Goal: Task Accomplishment & Management: Complete application form

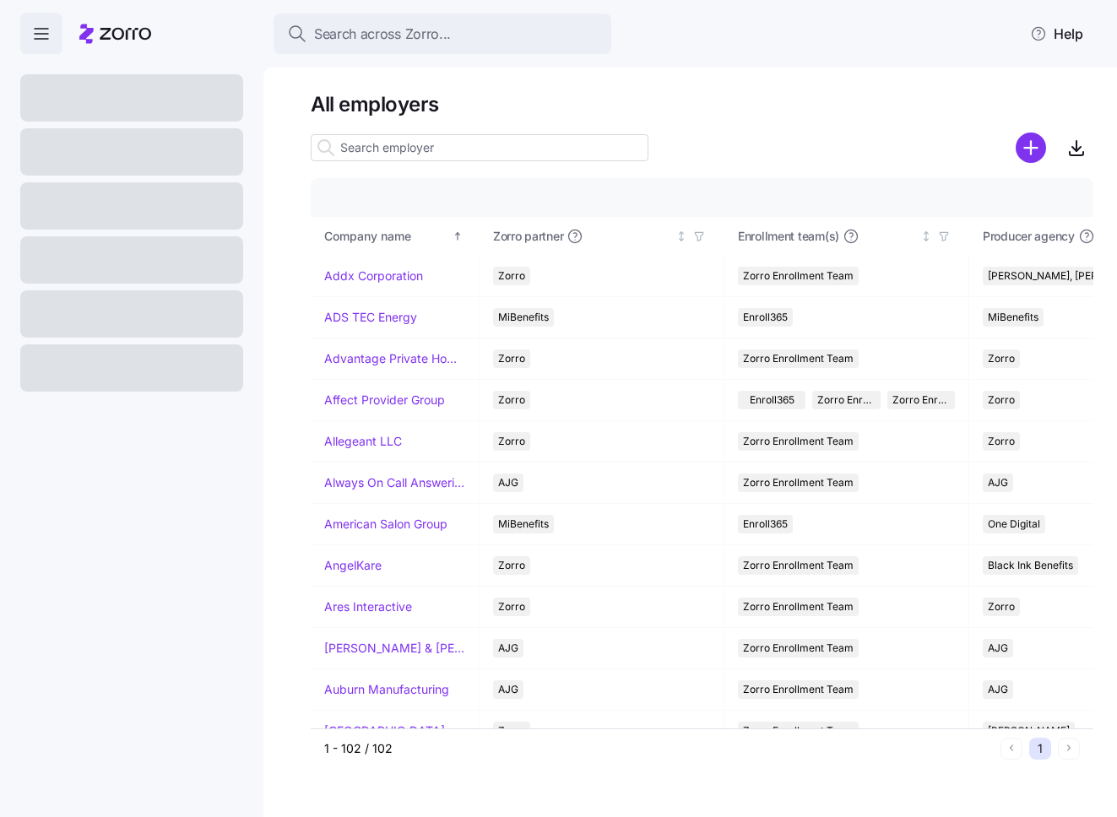
drag, startPoint x: 3, startPoint y: 68, endPoint x: -28, endPoint y: 65, distance: 30.6
click at [0, 65] on html "Search across Zorro... Help All employers Company details Benefit status Compan…" at bounding box center [558, 403] width 1117 height 807
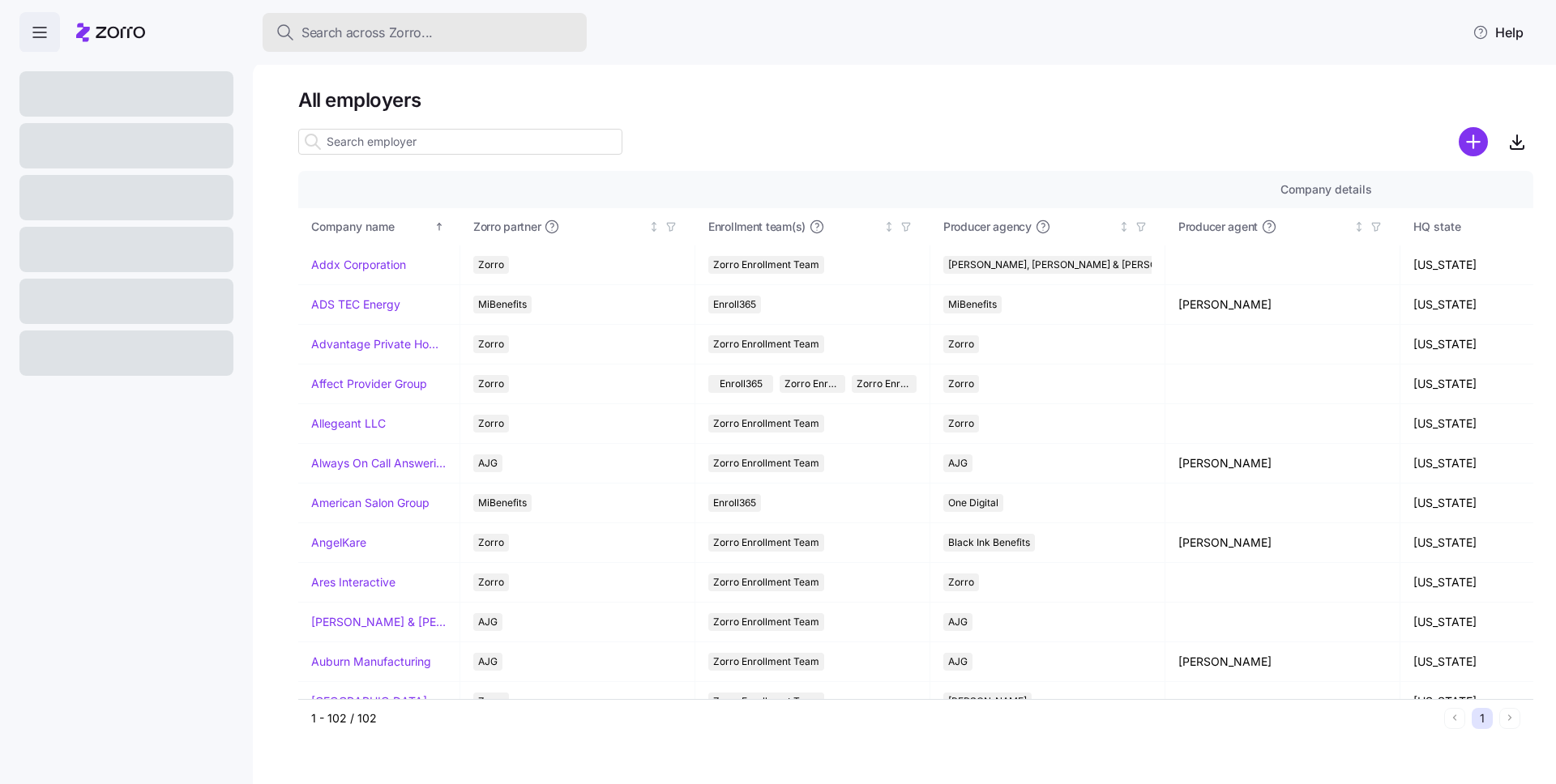
drag, startPoint x: 421, startPoint y: 35, endPoint x: 435, endPoint y: 28, distance: 15.7
click at [421, 35] on span "Search across Zorro..." at bounding box center [367, 33] width 132 height 20
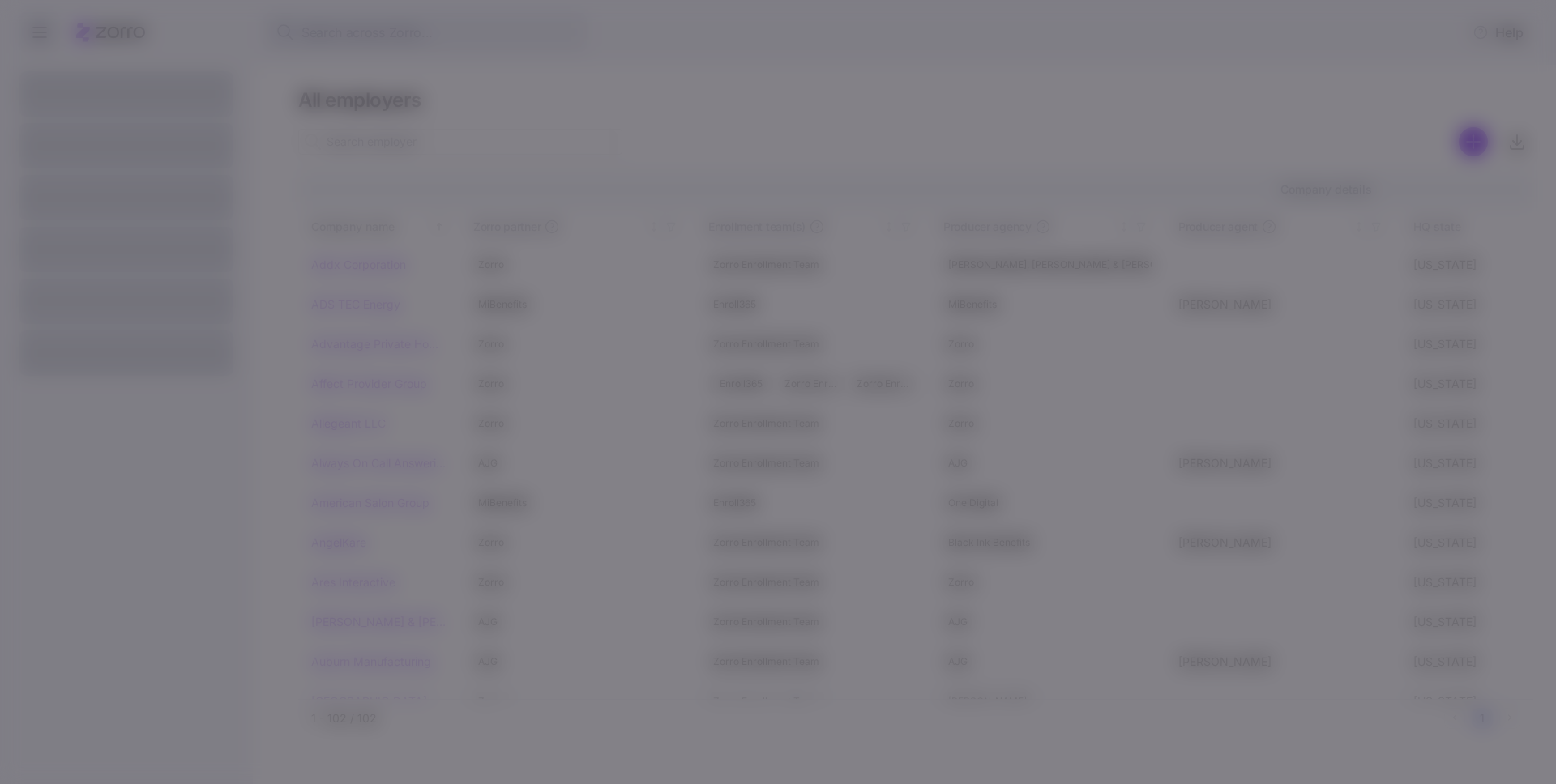
type input "dream clean"
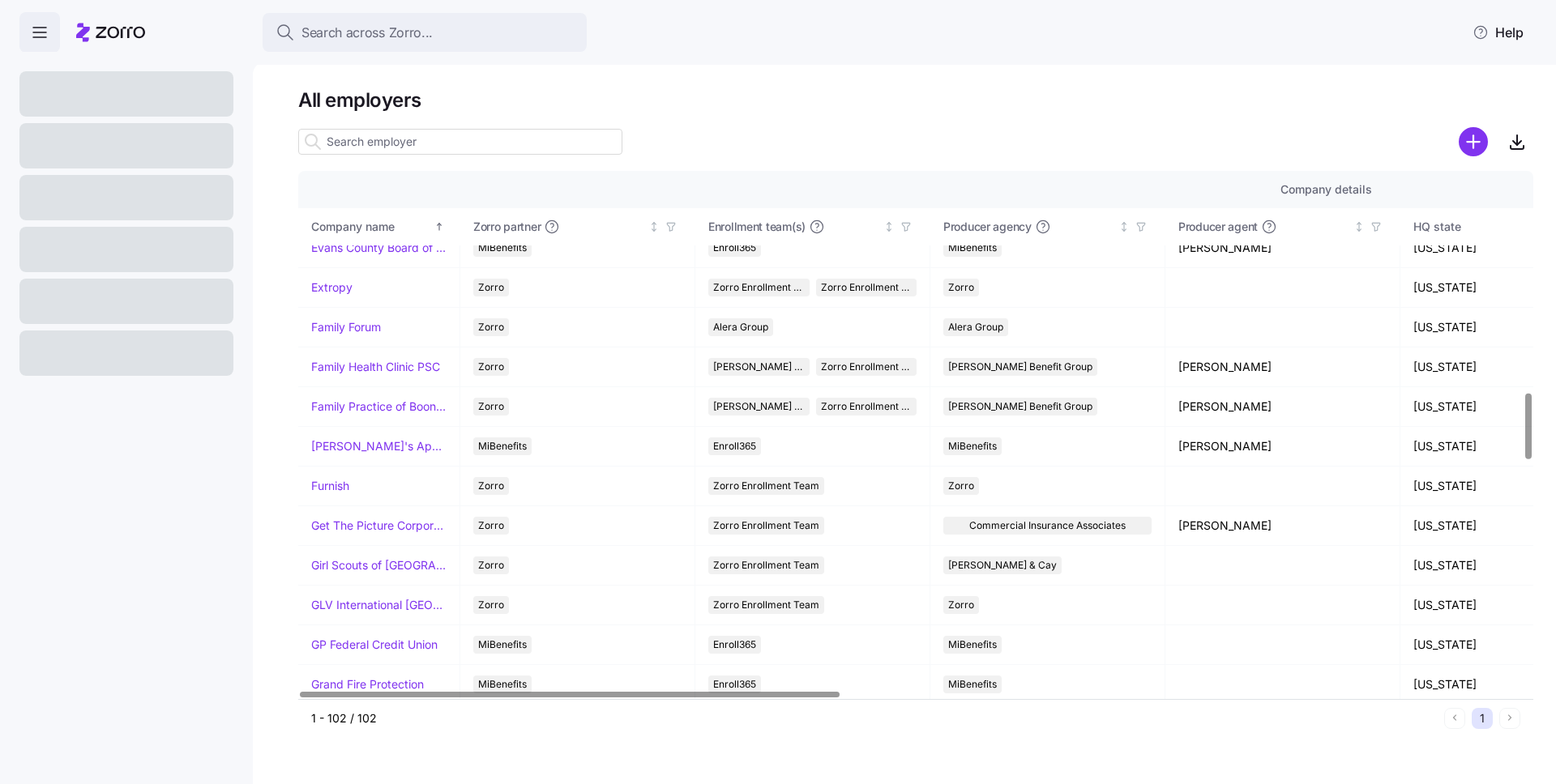
scroll to position [1774, 0]
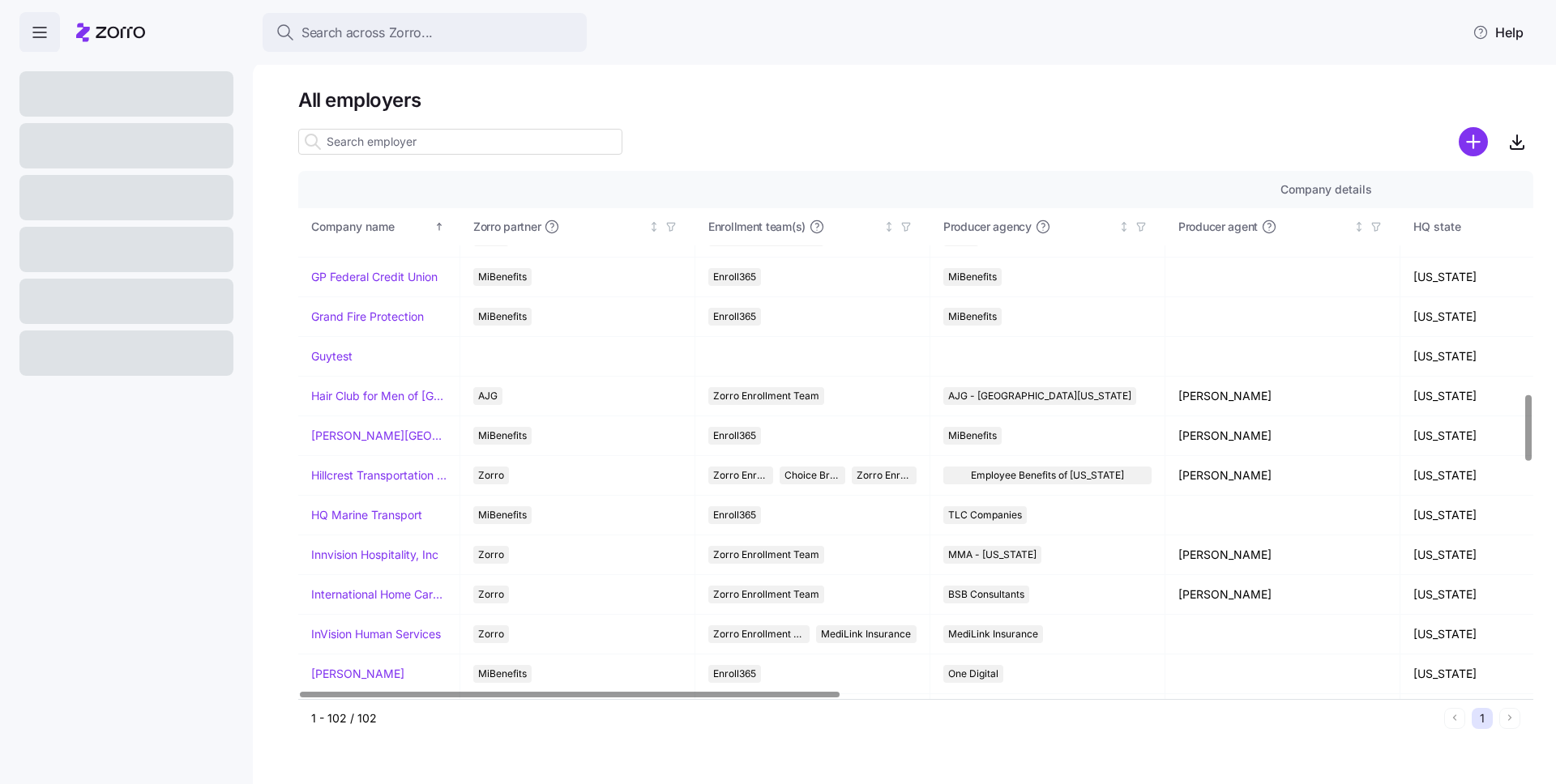
click at [40, 42] on span "button" at bounding box center [39, 33] width 39 height 39
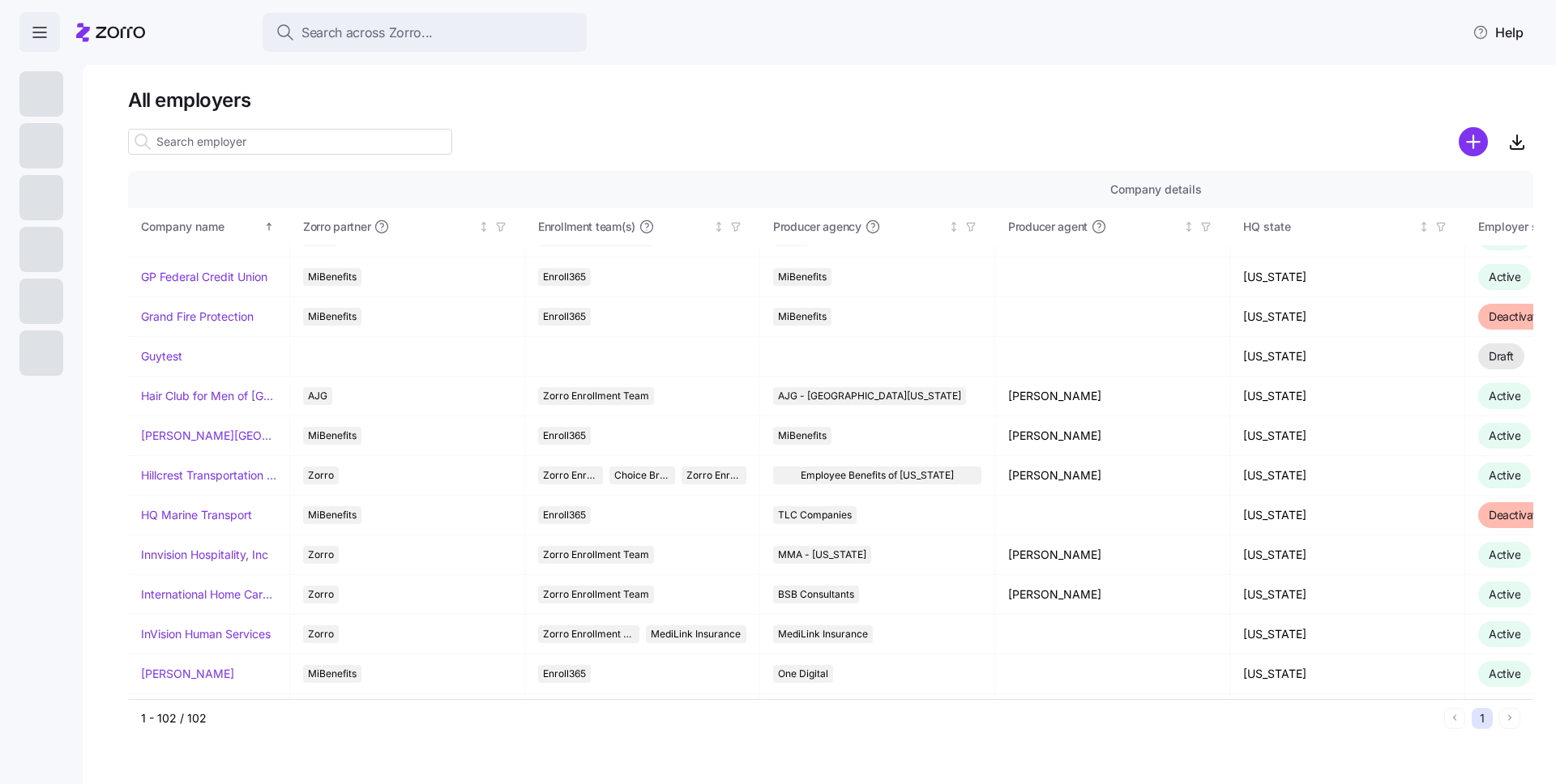
click at [39, 34] on icon "button" at bounding box center [39, 33] width 19 height 19
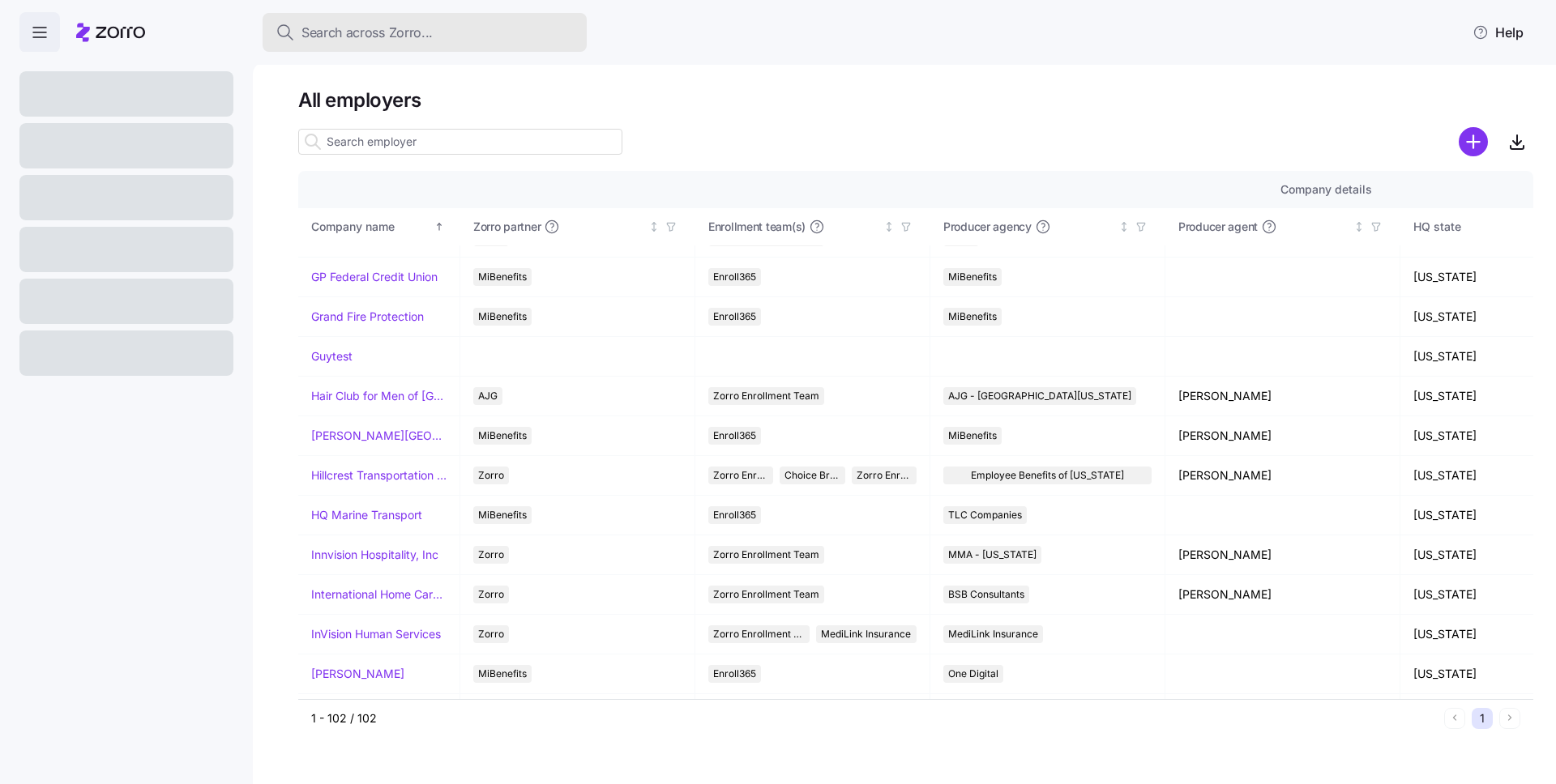
click at [410, 39] on span "Search across Zorro..." at bounding box center [367, 33] width 132 height 20
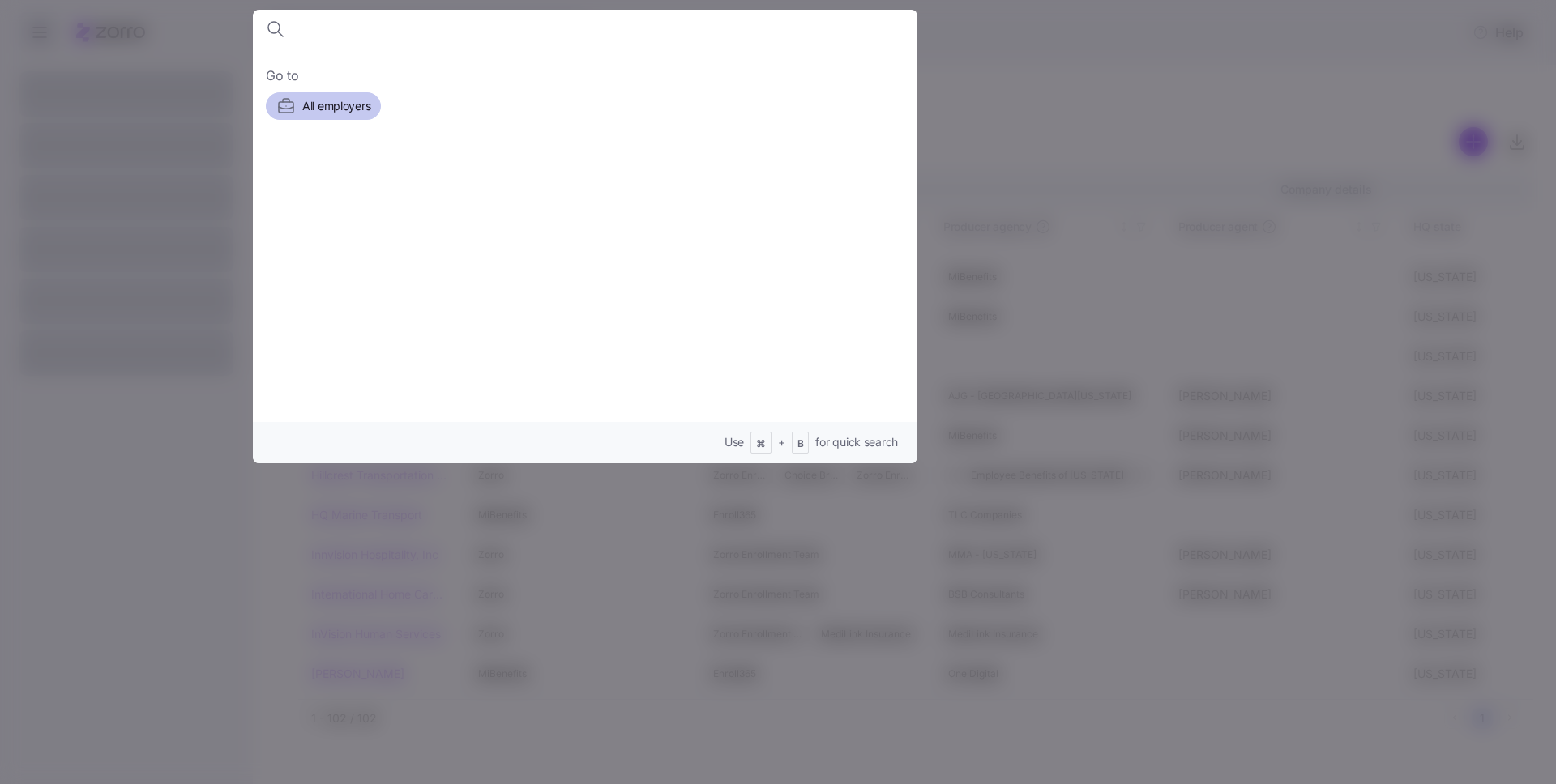
click at [356, 108] on span "All employers" at bounding box center [336, 106] width 68 height 16
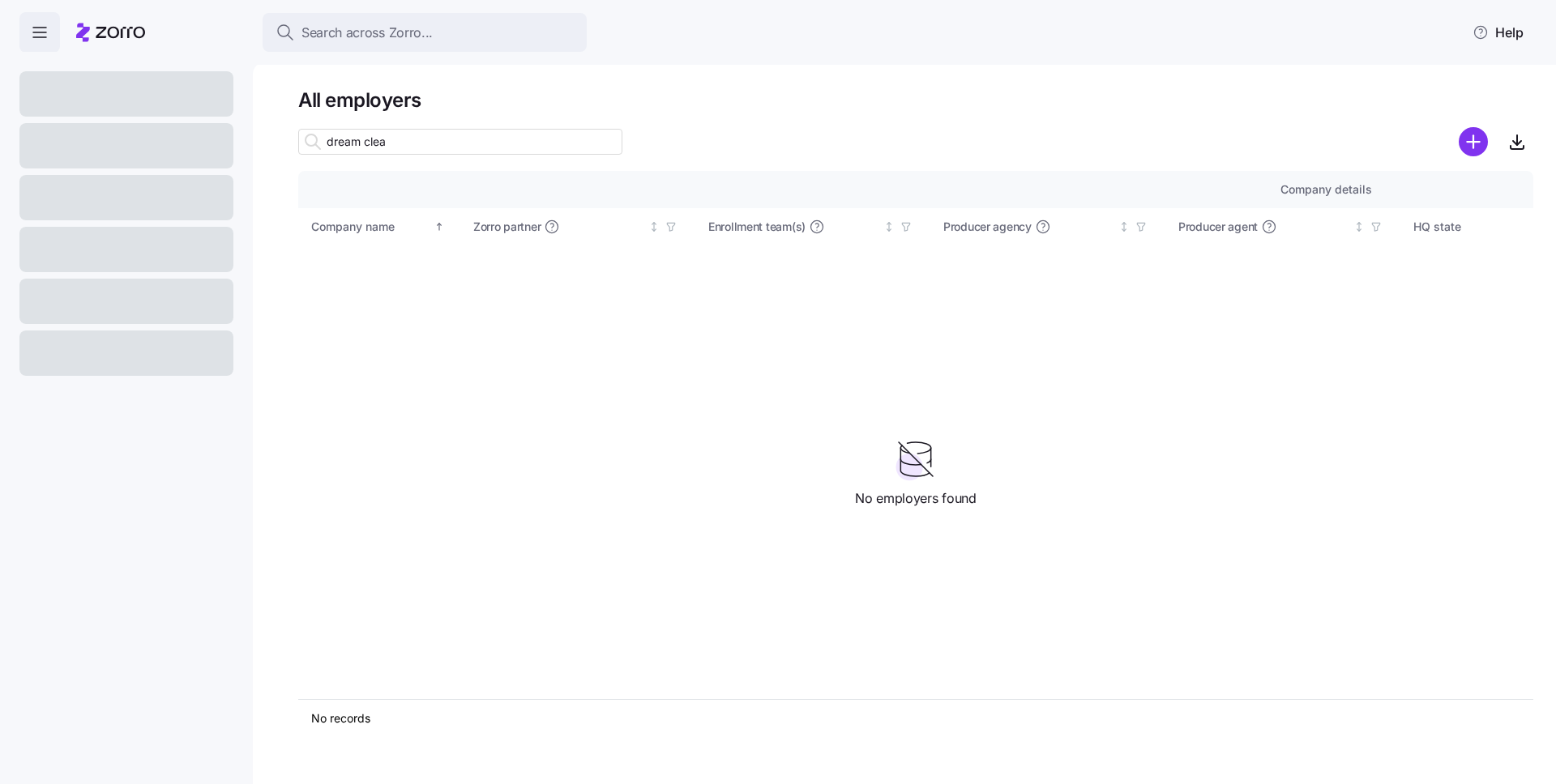
type input "dream clean"
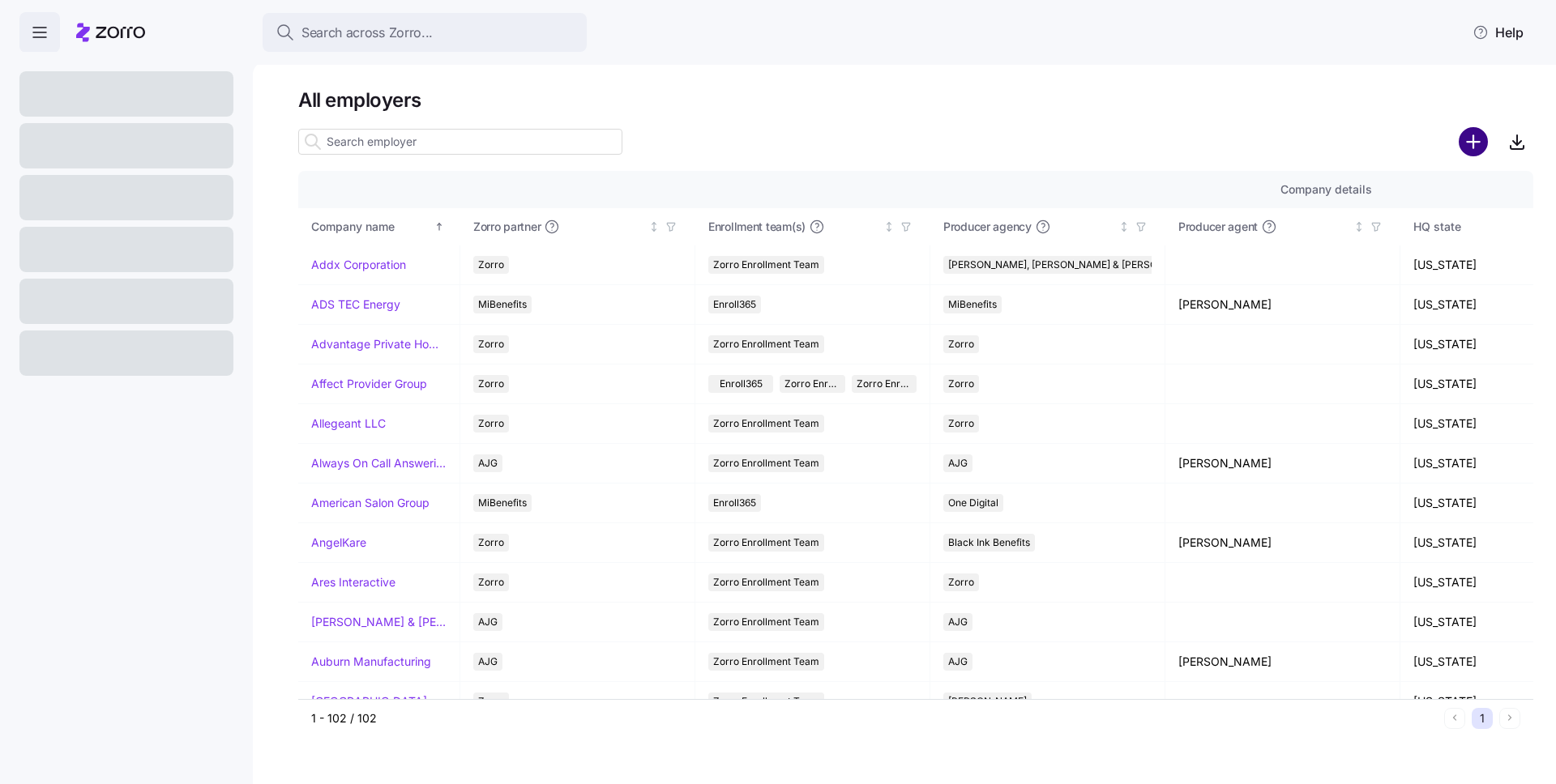
click at [1472, 147] on circle "add icon" at bounding box center [1474, 142] width 27 height 27
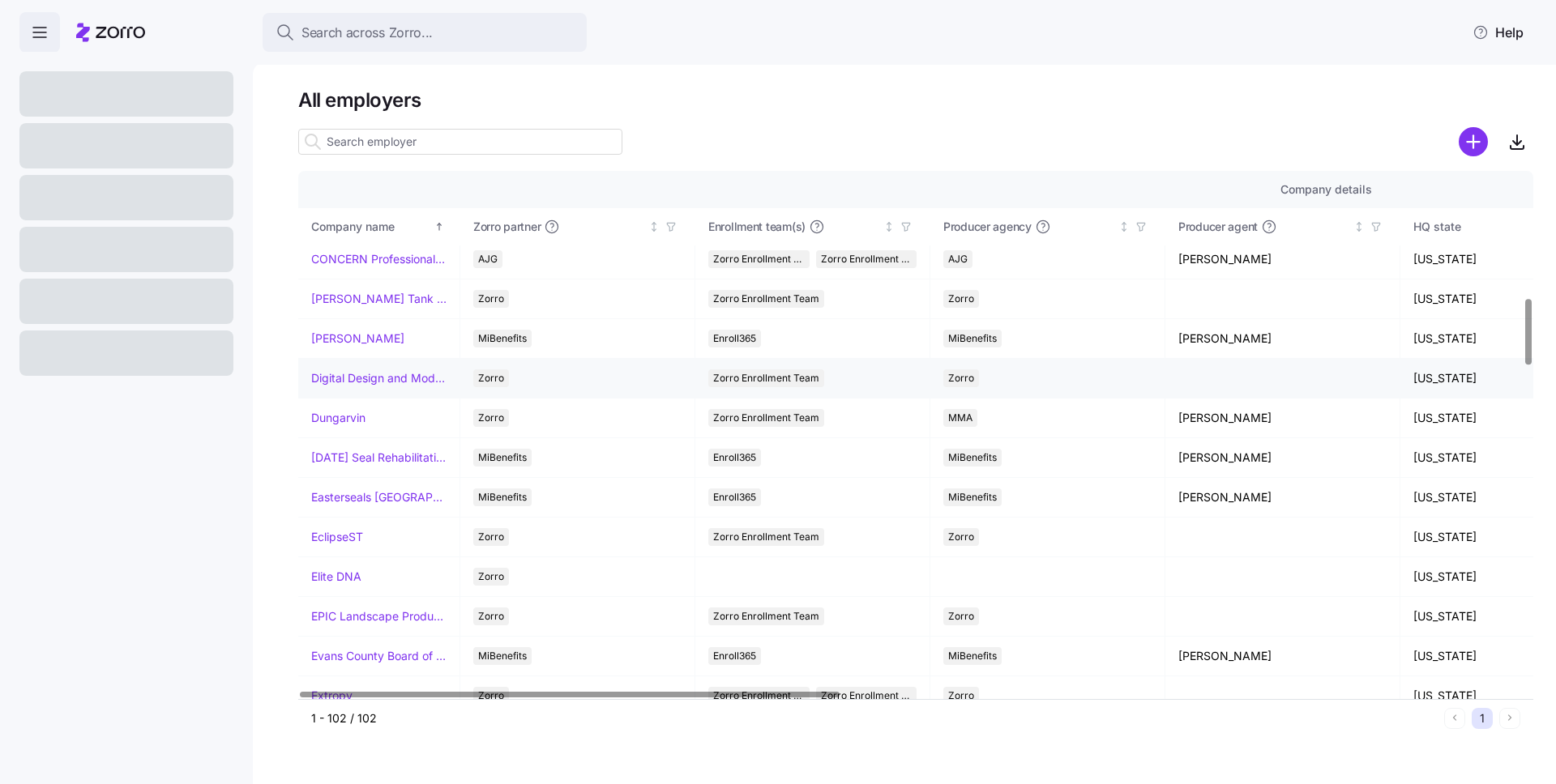
scroll to position [1008, 0]
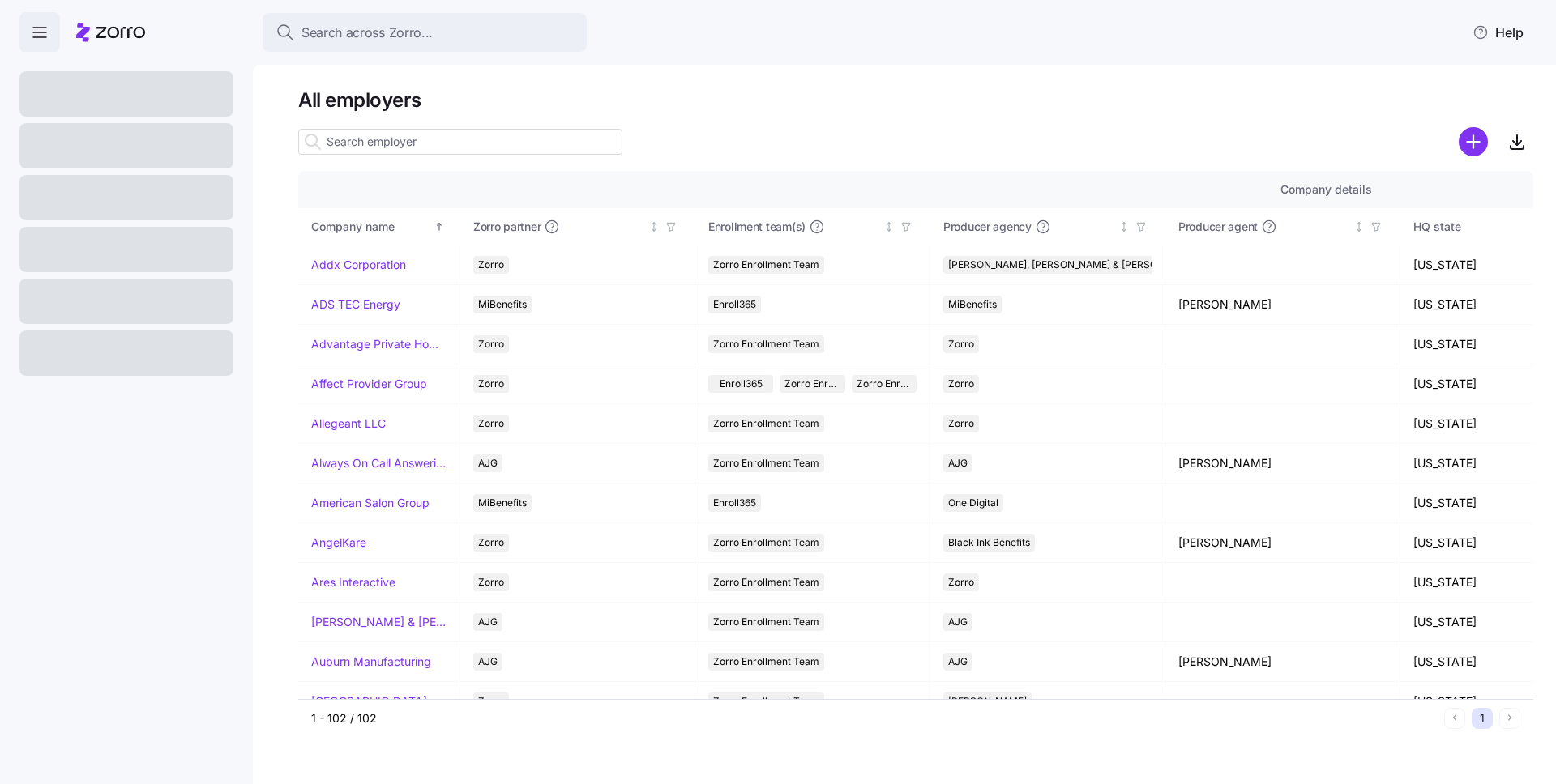
click at [42, 34] on icon "button" at bounding box center [39, 33] width 19 height 19
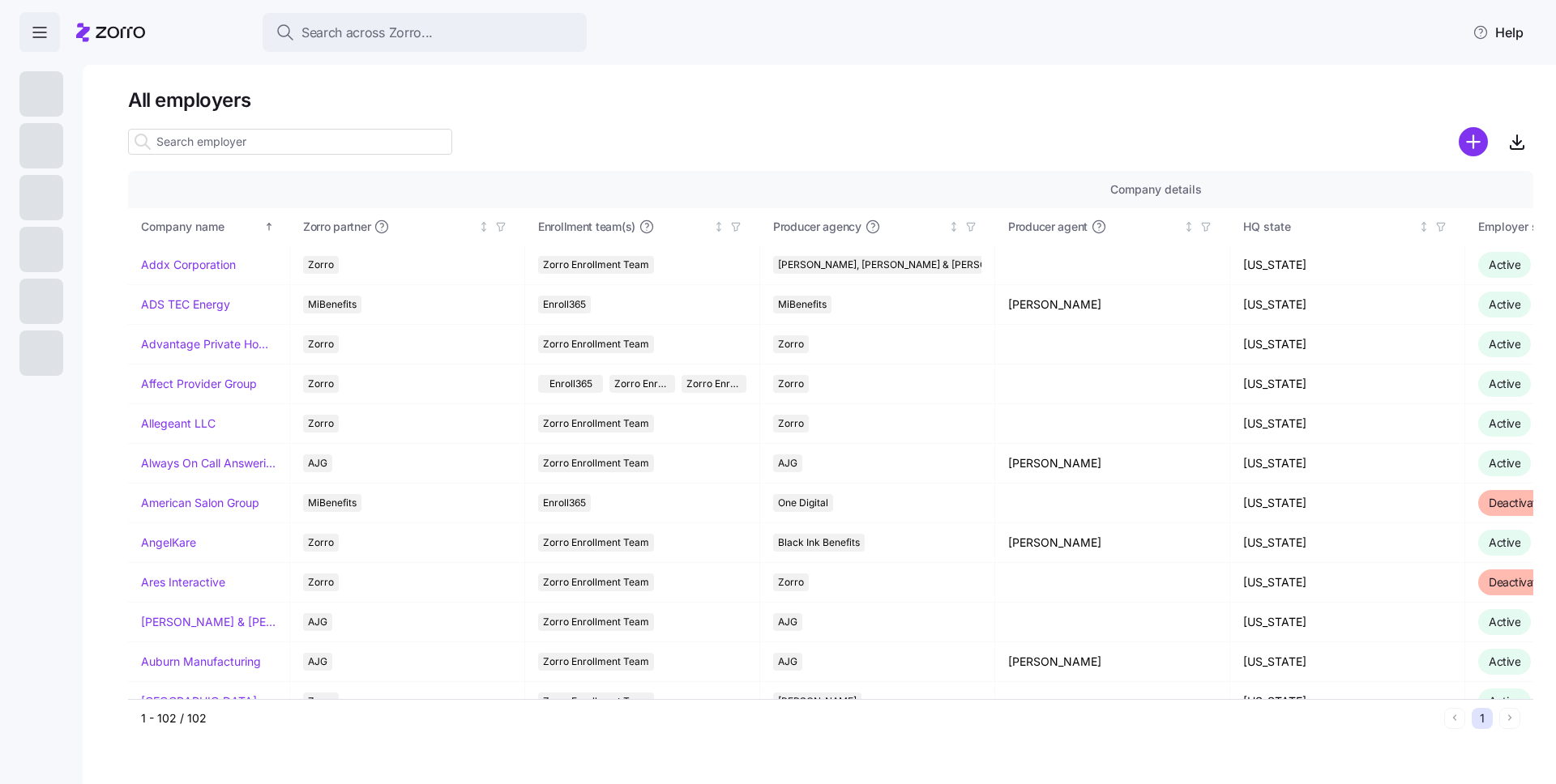
click at [42, 34] on icon "button" at bounding box center [39, 33] width 19 height 19
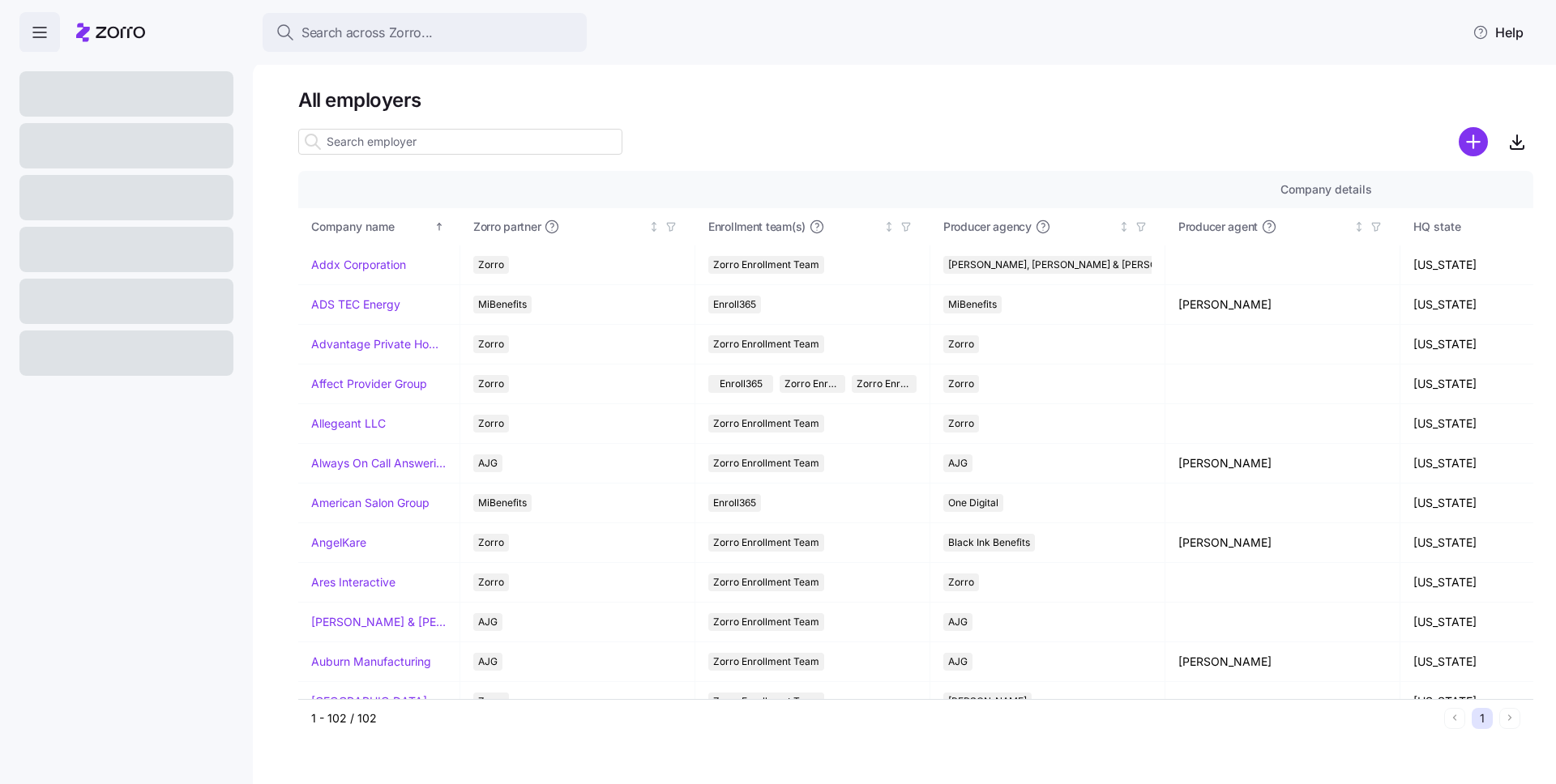
drag, startPoint x: 477, startPoint y: 147, endPoint x: 470, endPoint y: 142, distance: 8.6
click at [477, 147] on input at bounding box center [461, 141] width 324 height 26
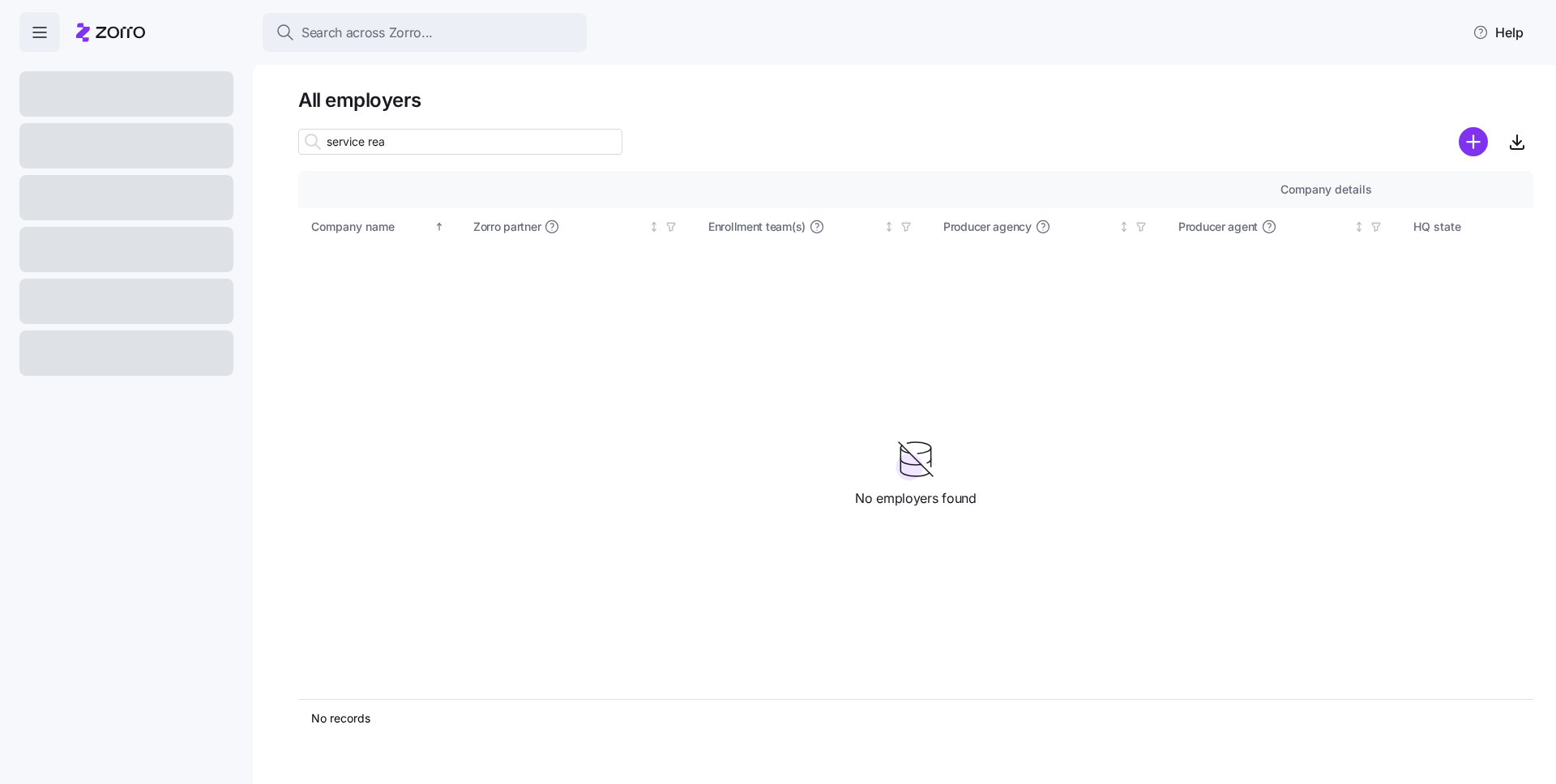
type input "service re"
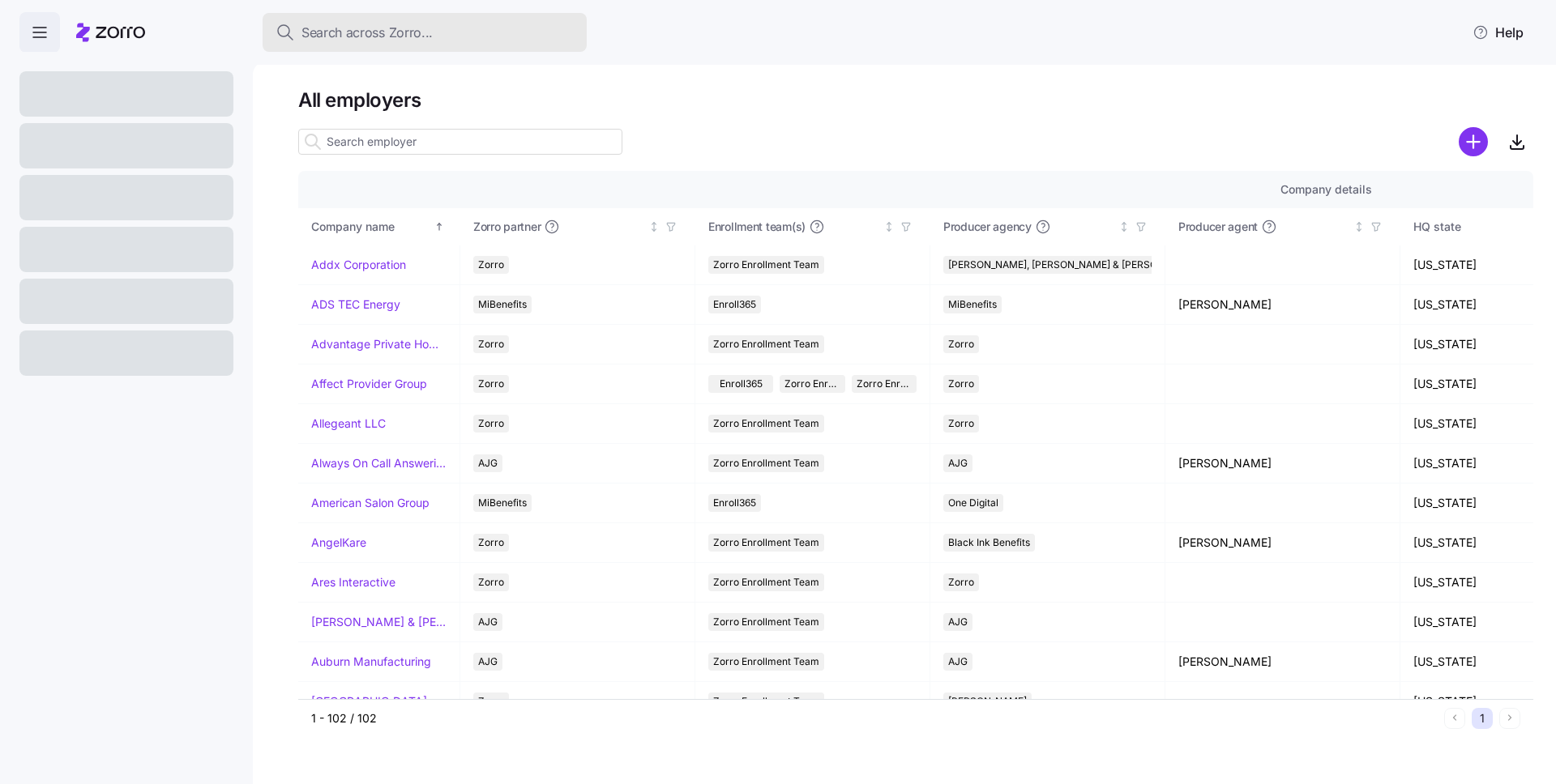
click at [462, 25] on div "Search across Zorro..." at bounding box center [424, 33] width 299 height 20
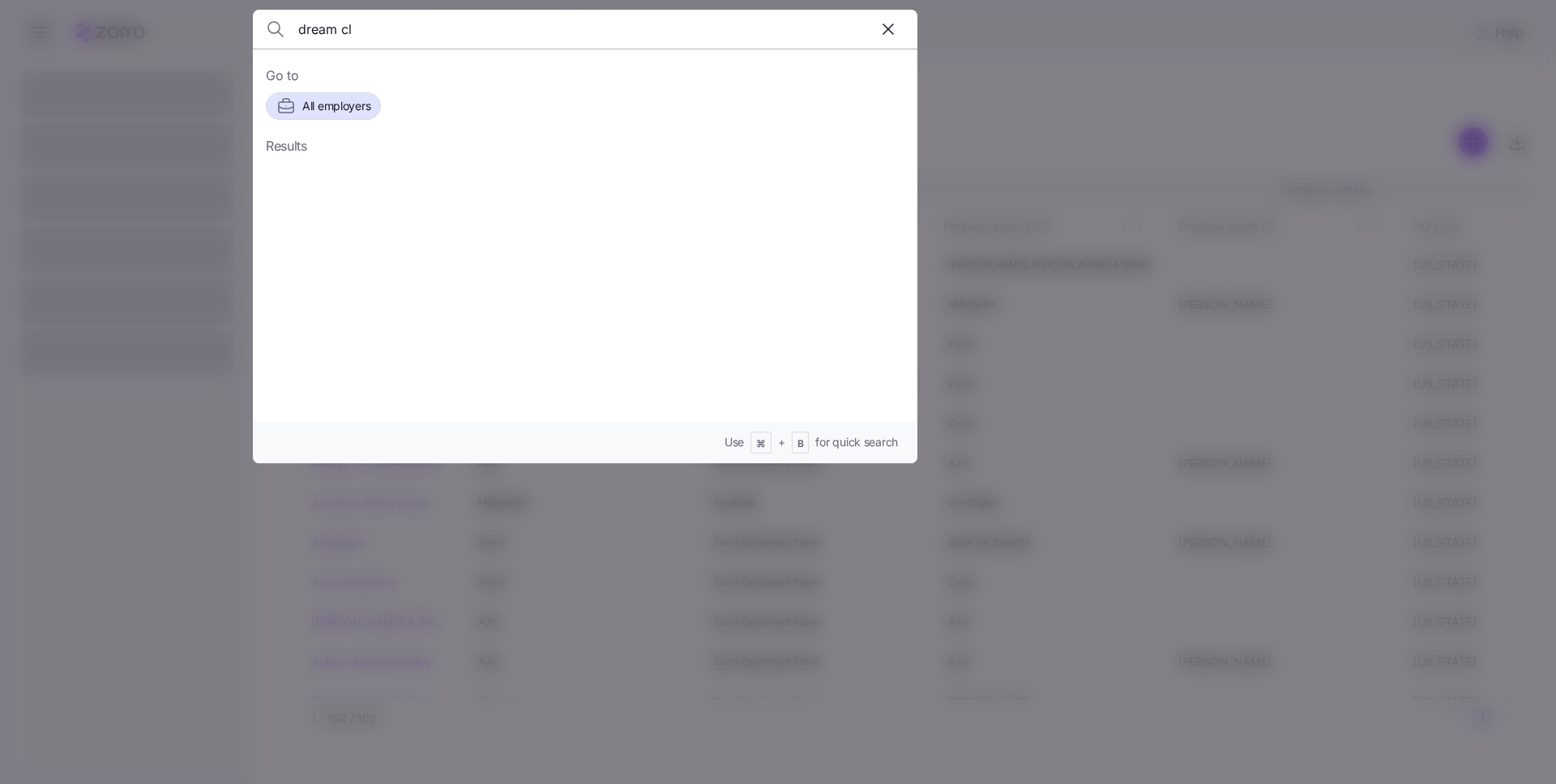
type input "dream cl"
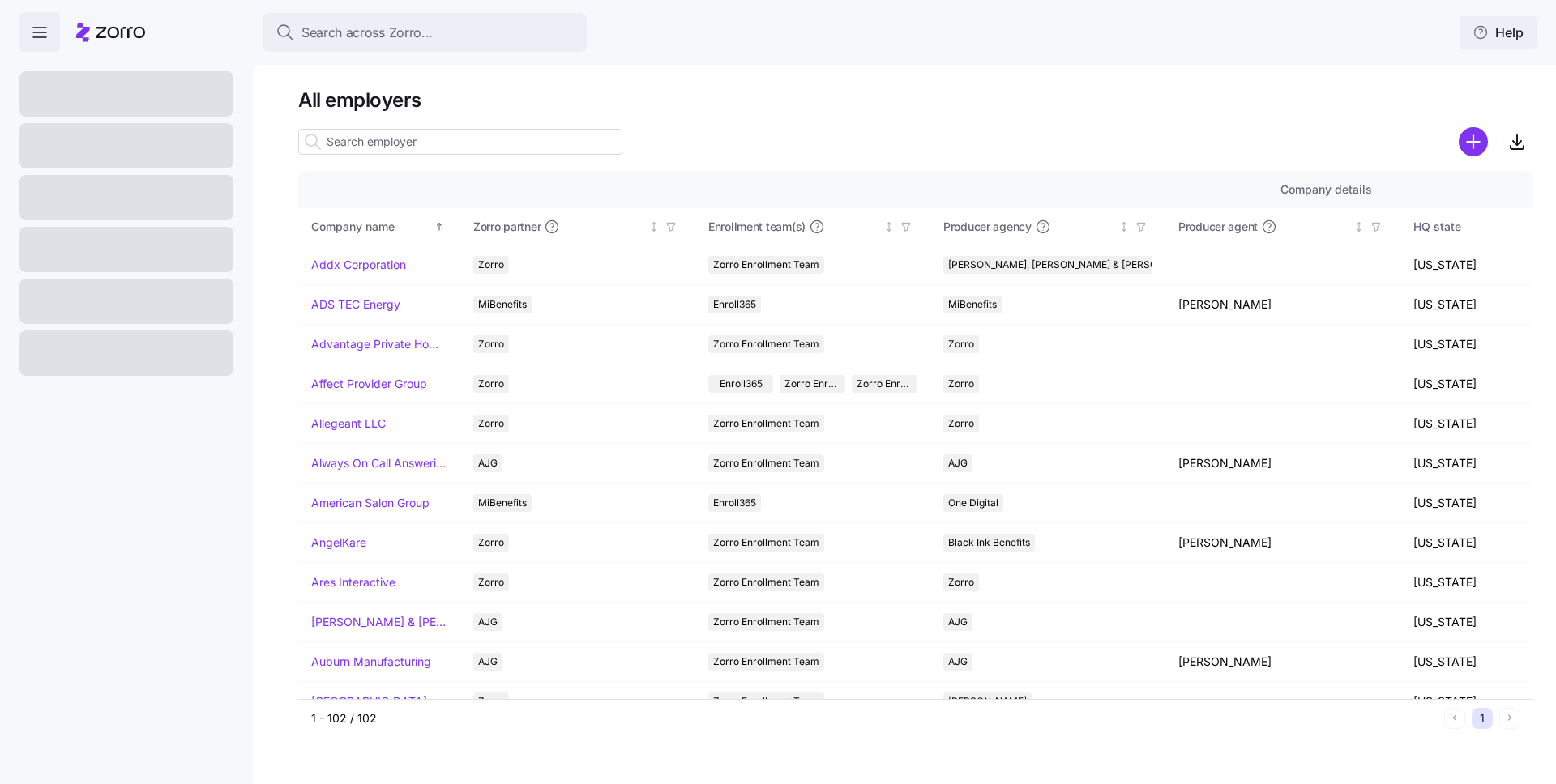
click at [1519, 33] on span "Help" at bounding box center [1497, 33] width 51 height 19
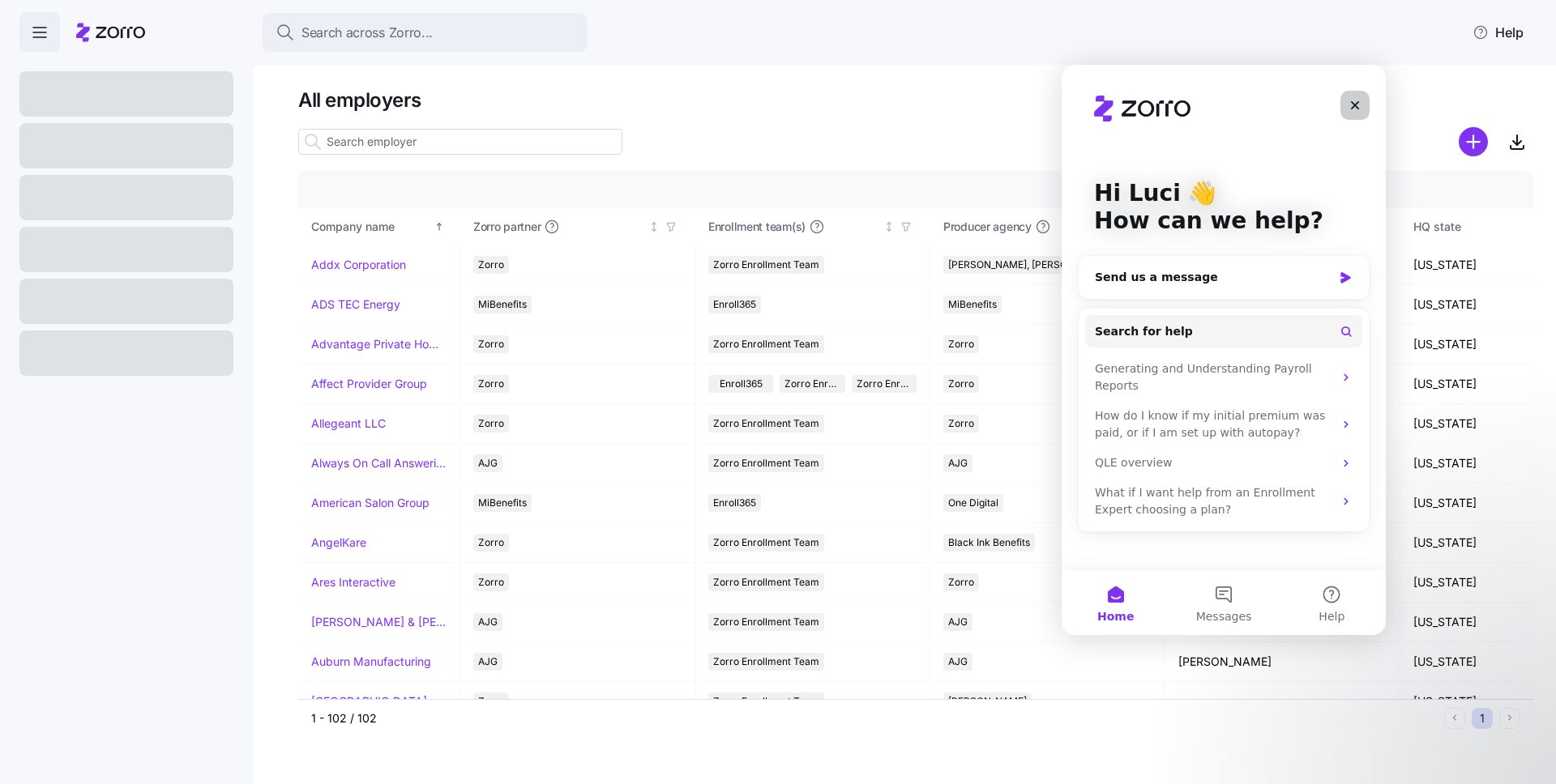
click at [1360, 109] on icon "Close" at bounding box center [1355, 106] width 13 height 13
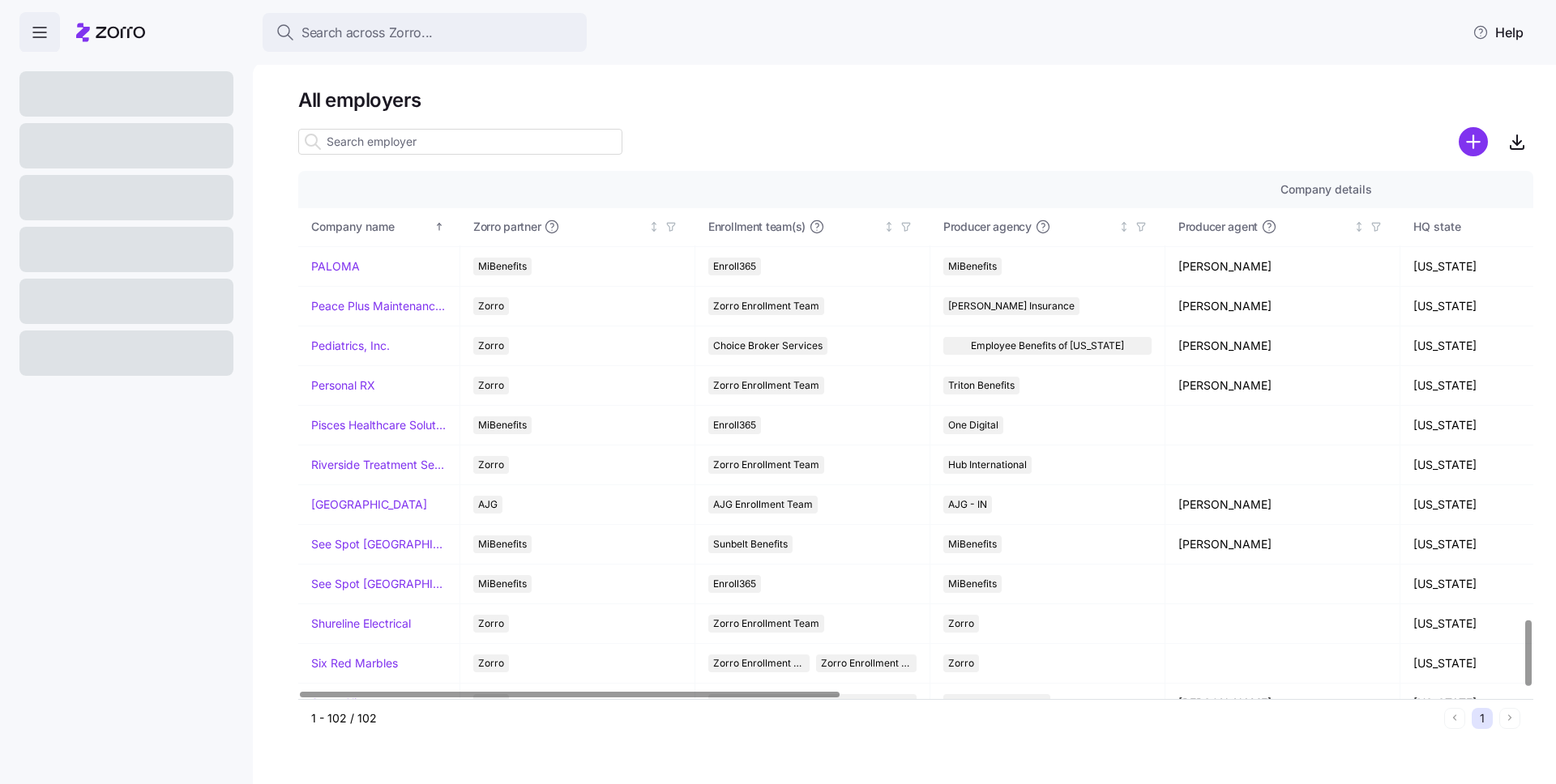
scroll to position [3596, 0]
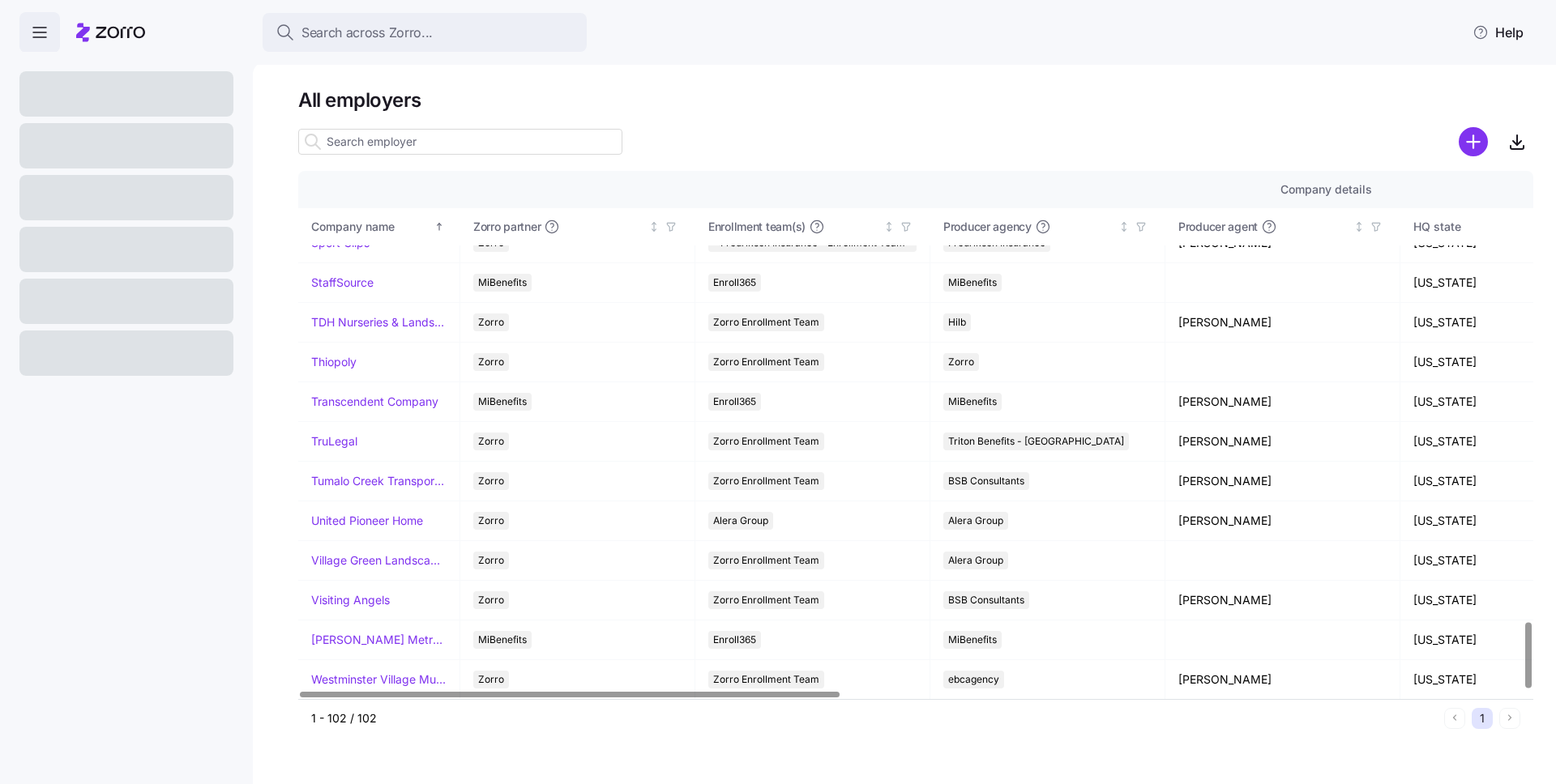
click at [137, 26] on icon at bounding box center [110, 33] width 69 height 19
click at [42, 29] on icon "button" at bounding box center [39, 33] width 19 height 19
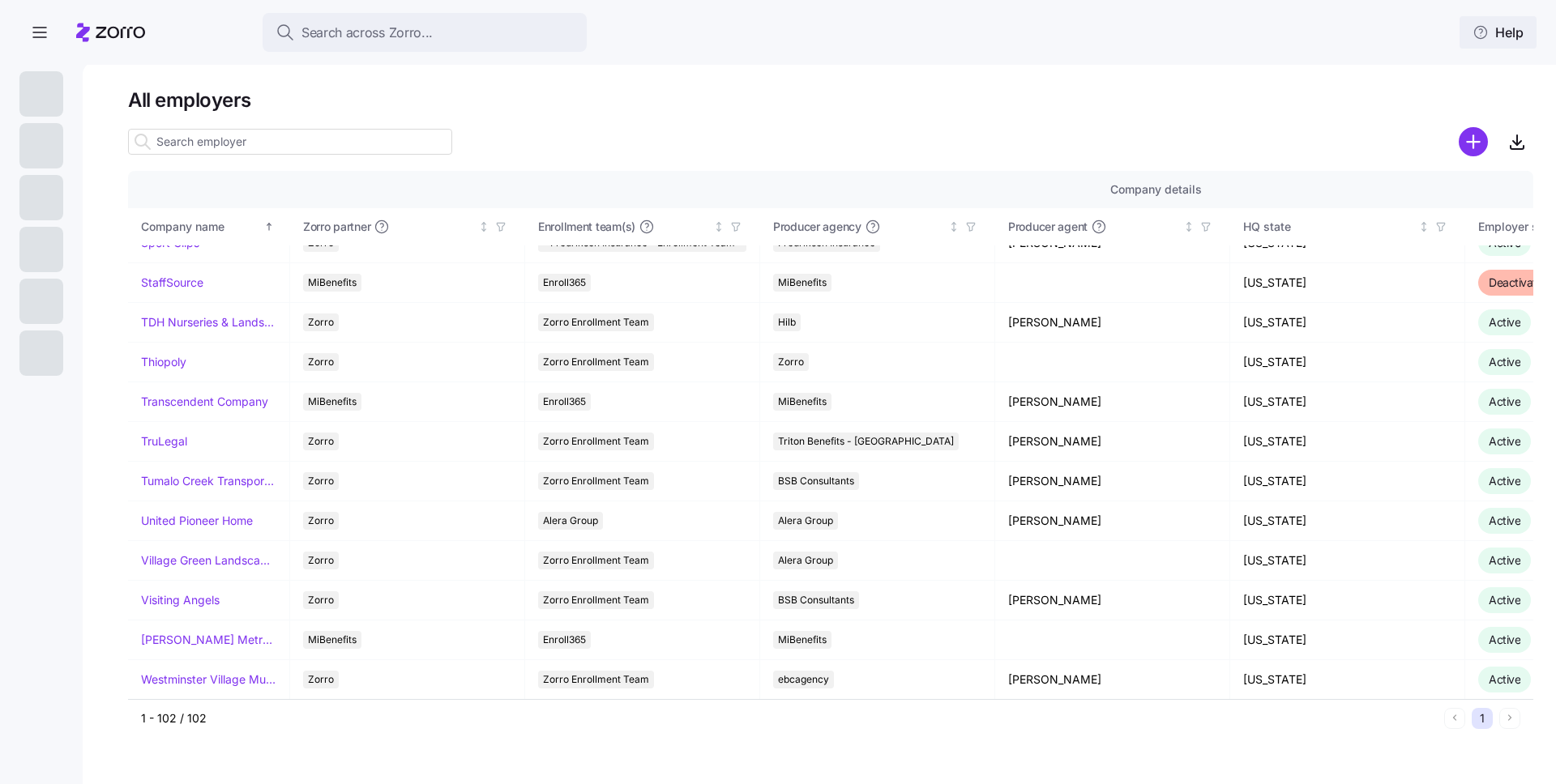
click at [1512, 37] on span "Help" at bounding box center [1497, 33] width 51 height 19
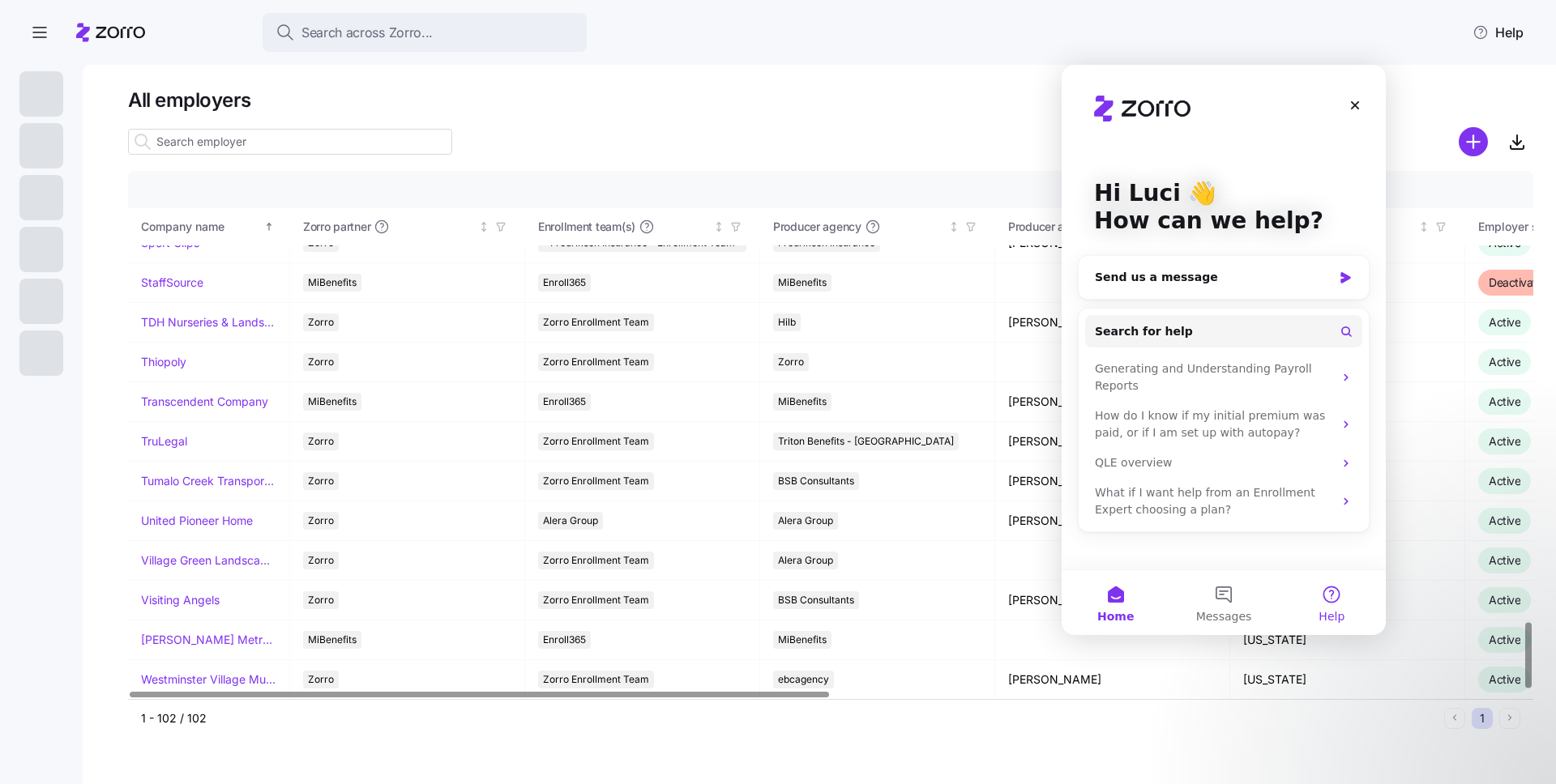
click at [1337, 605] on button "Help" at bounding box center [1332, 603] width 108 height 65
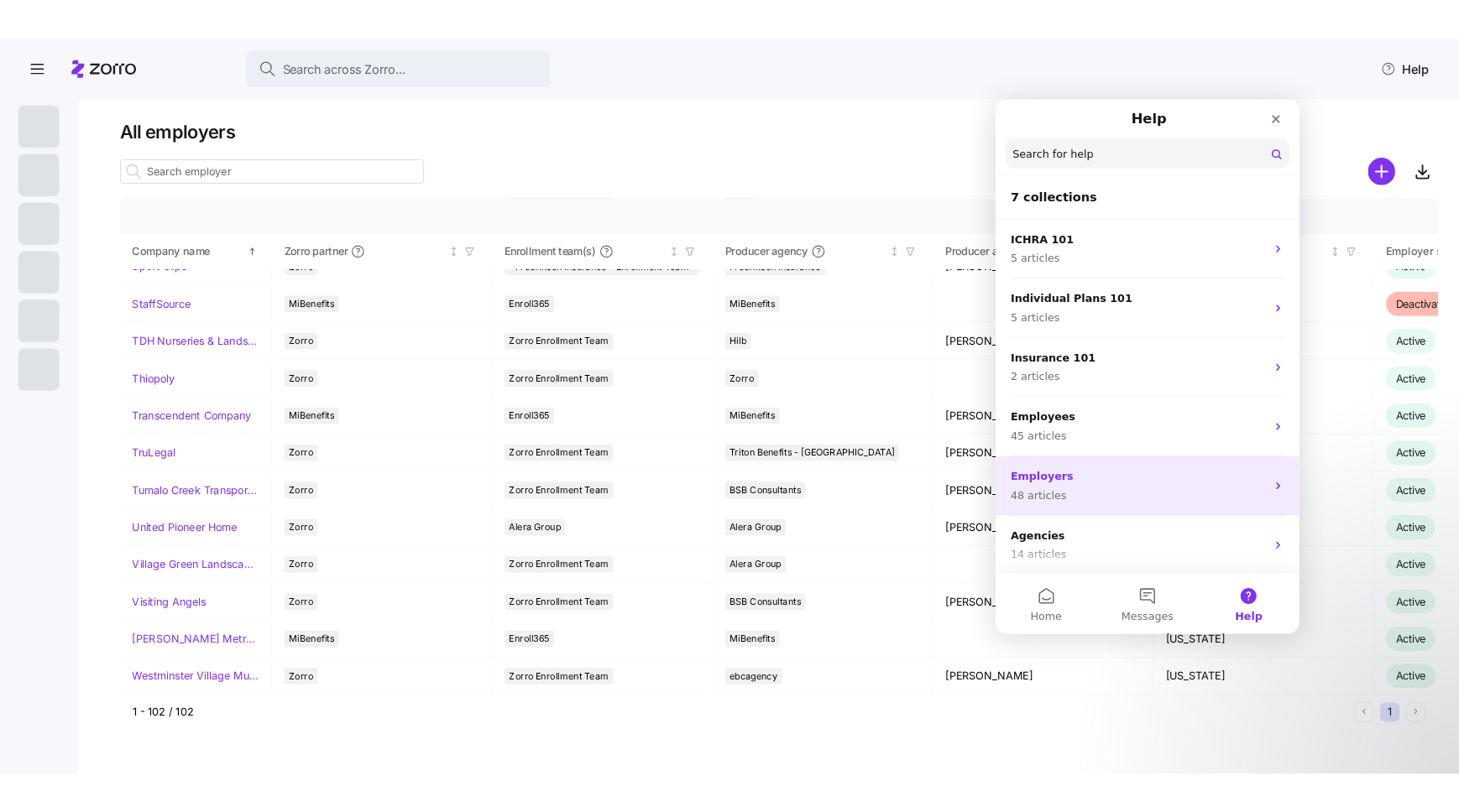
scroll to position [68, 0]
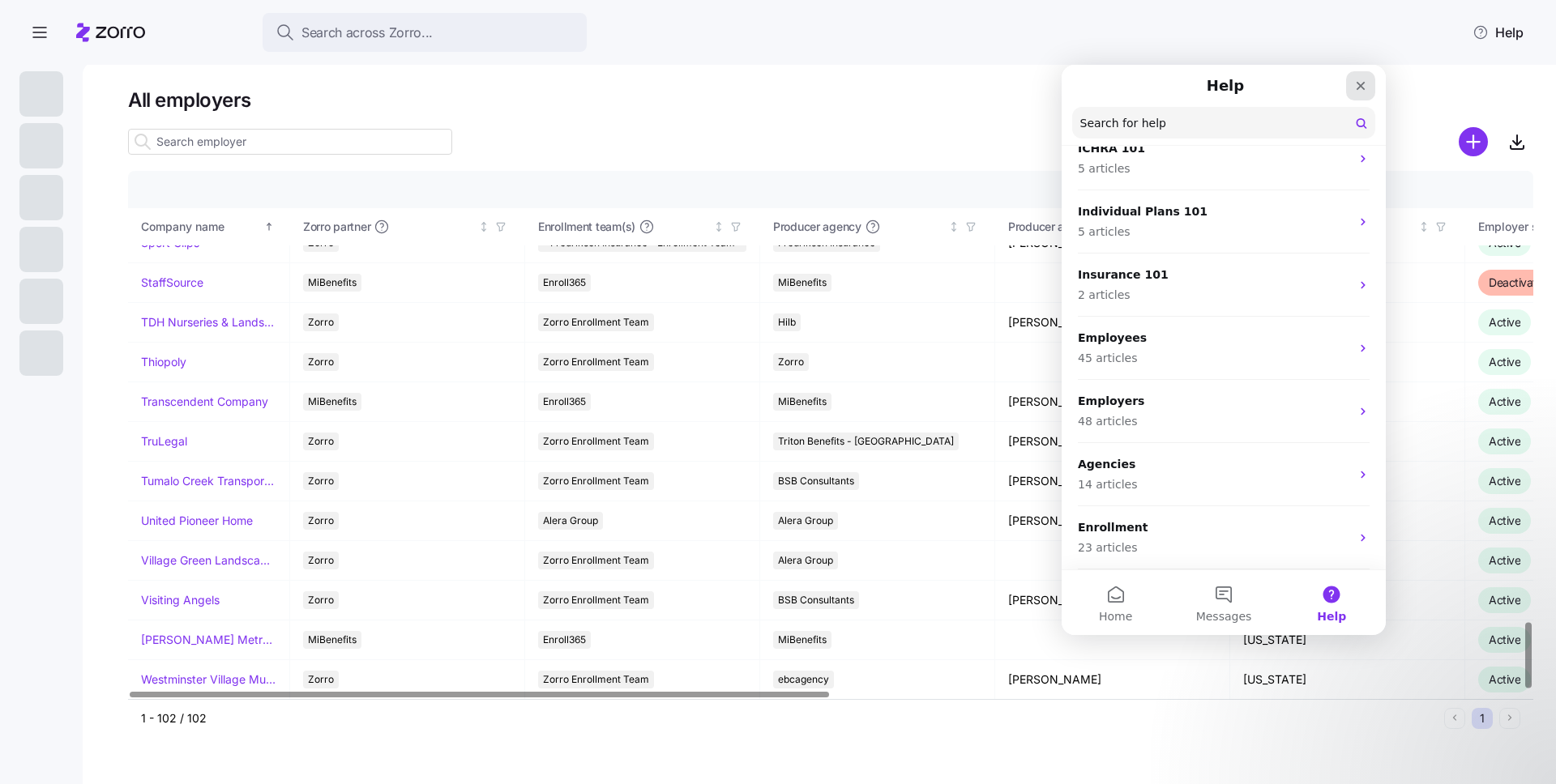
click at [1364, 86] on icon "Close" at bounding box center [1361, 86] width 13 height 13
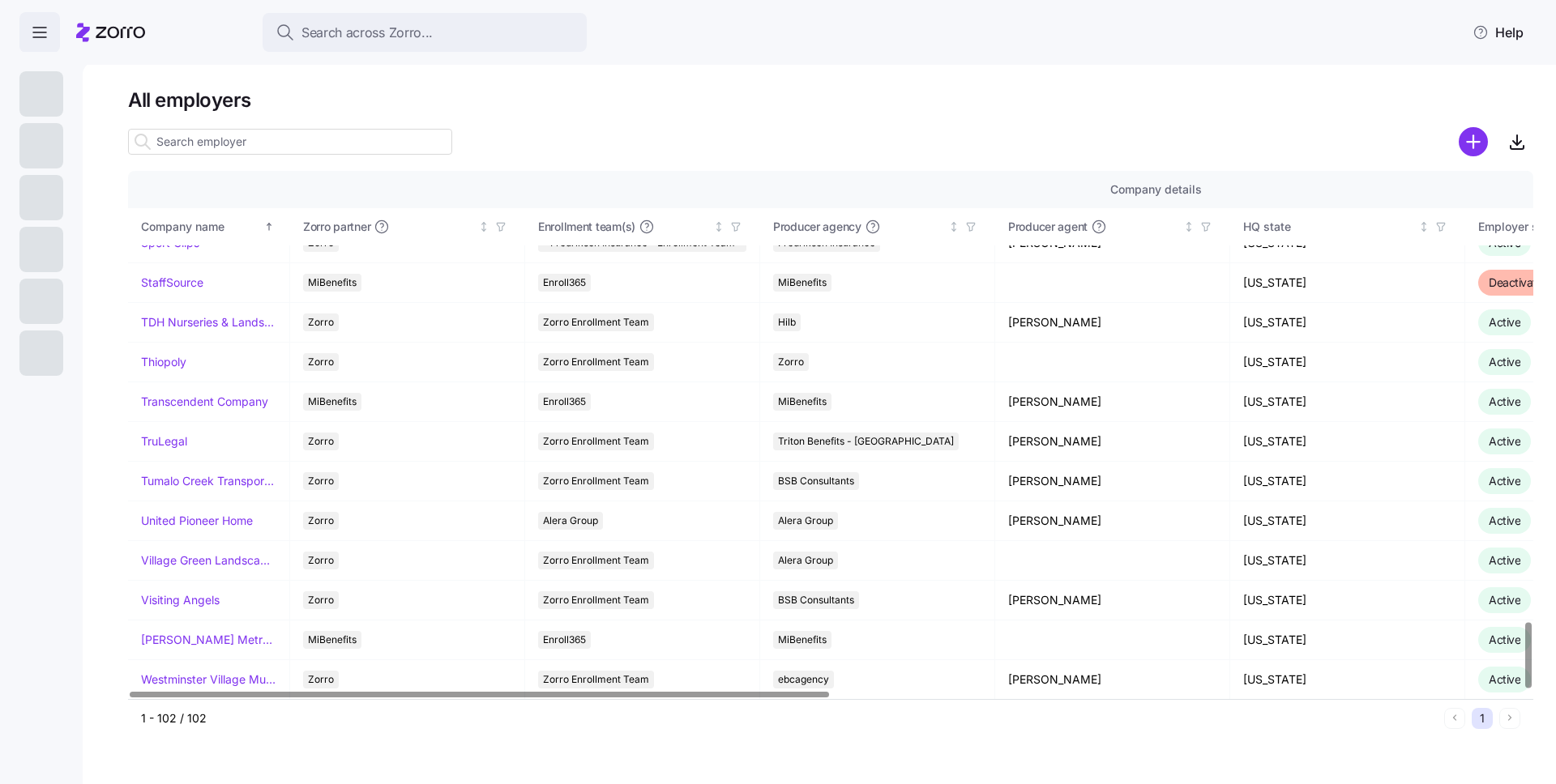
click at [39, 27] on icon "button" at bounding box center [39, 33] width 19 height 19
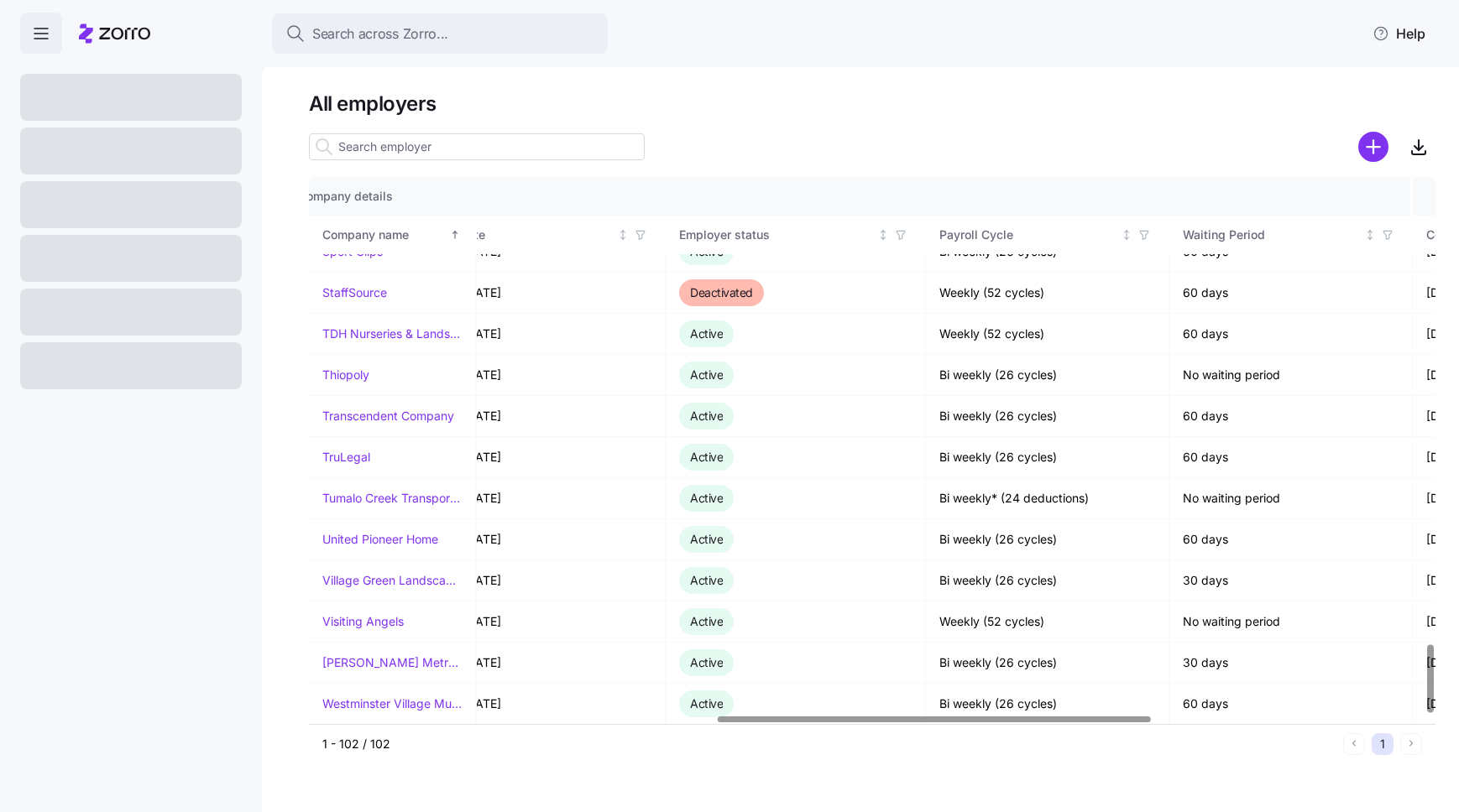
scroll to position [3724, 1082]
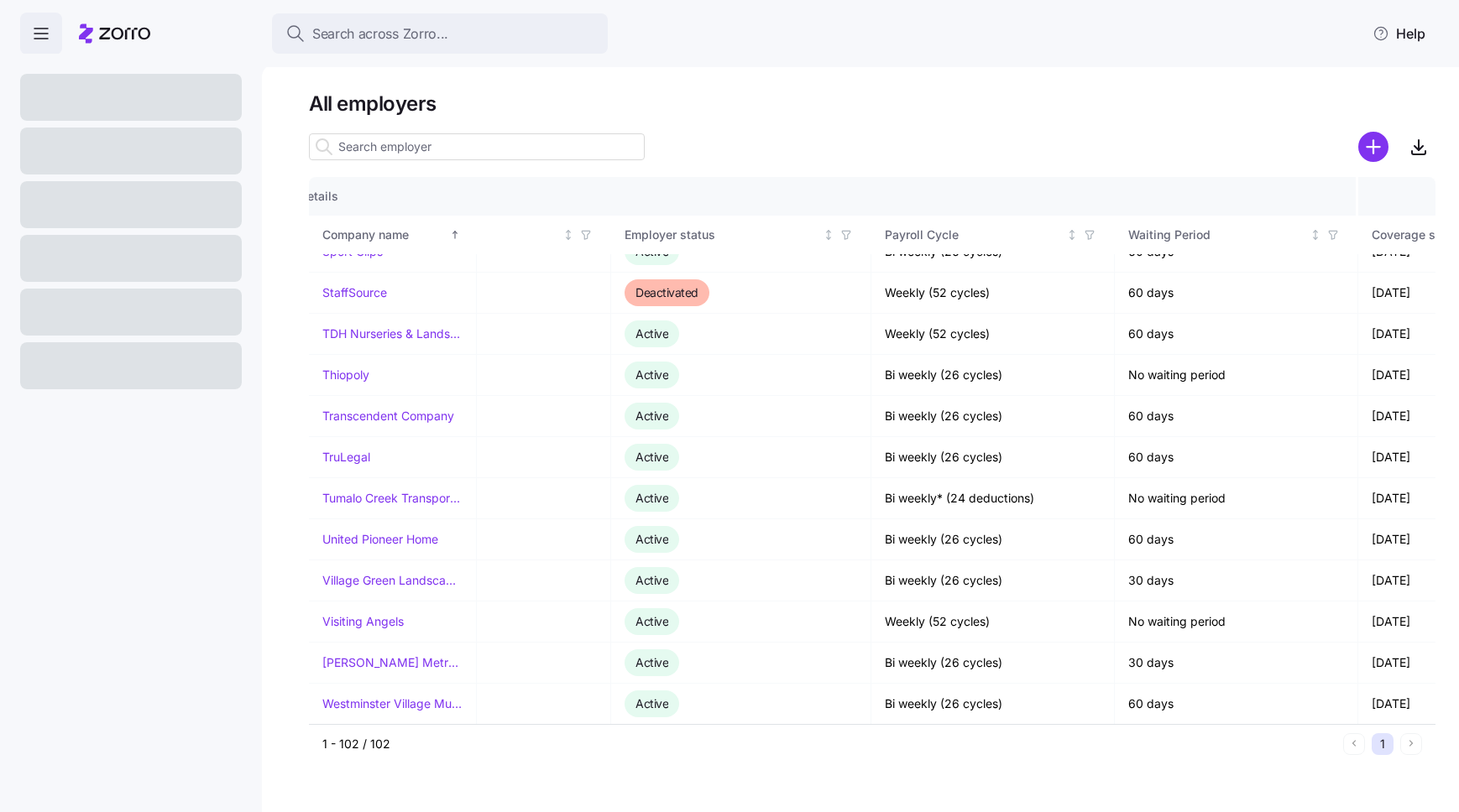
click at [94, 46] on div at bounding box center [114, 33] width 72 height 47
click at [49, 39] on icon "button" at bounding box center [41, 34] width 20 height 20
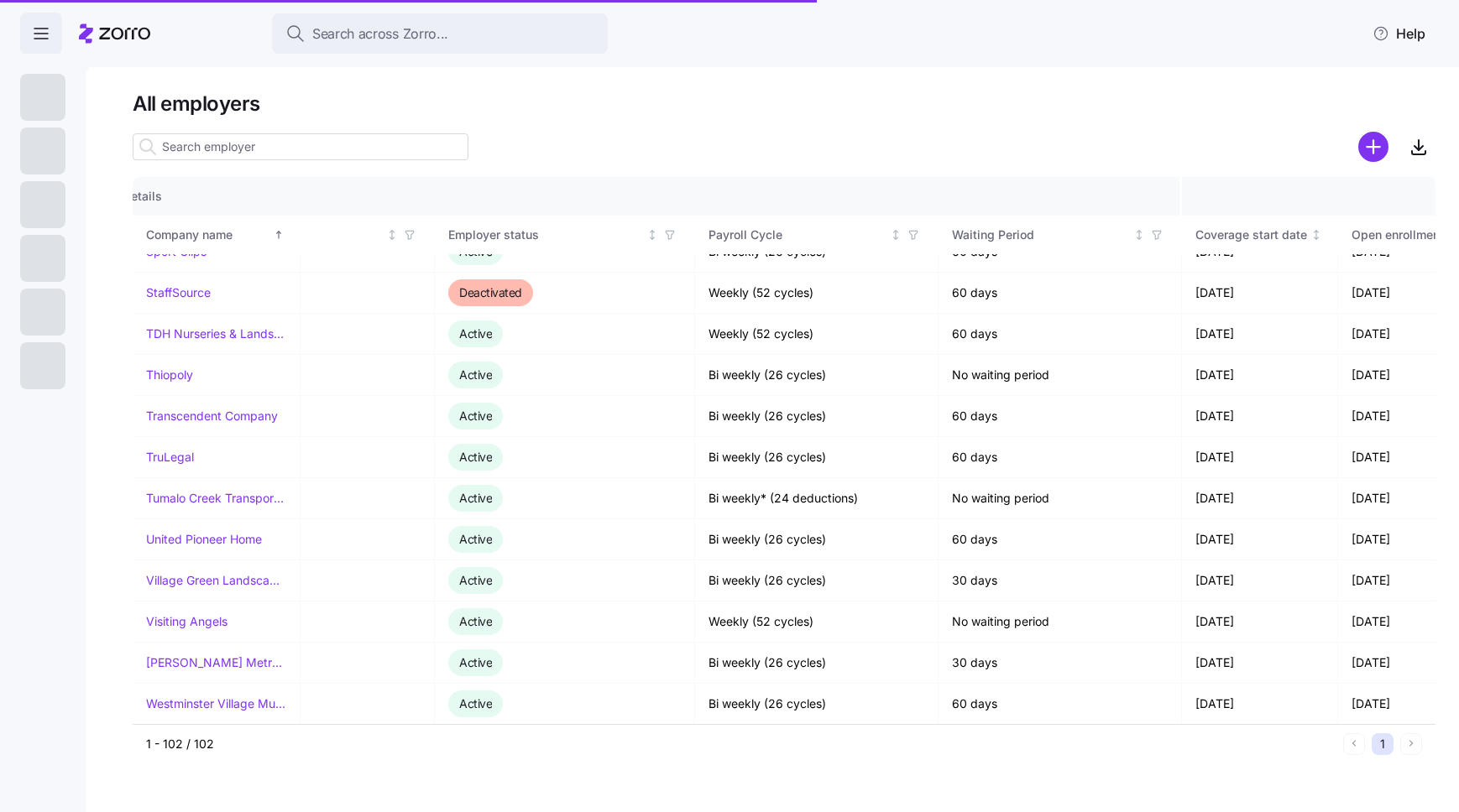
click at [49, 39] on icon "button" at bounding box center [41, 34] width 20 height 20
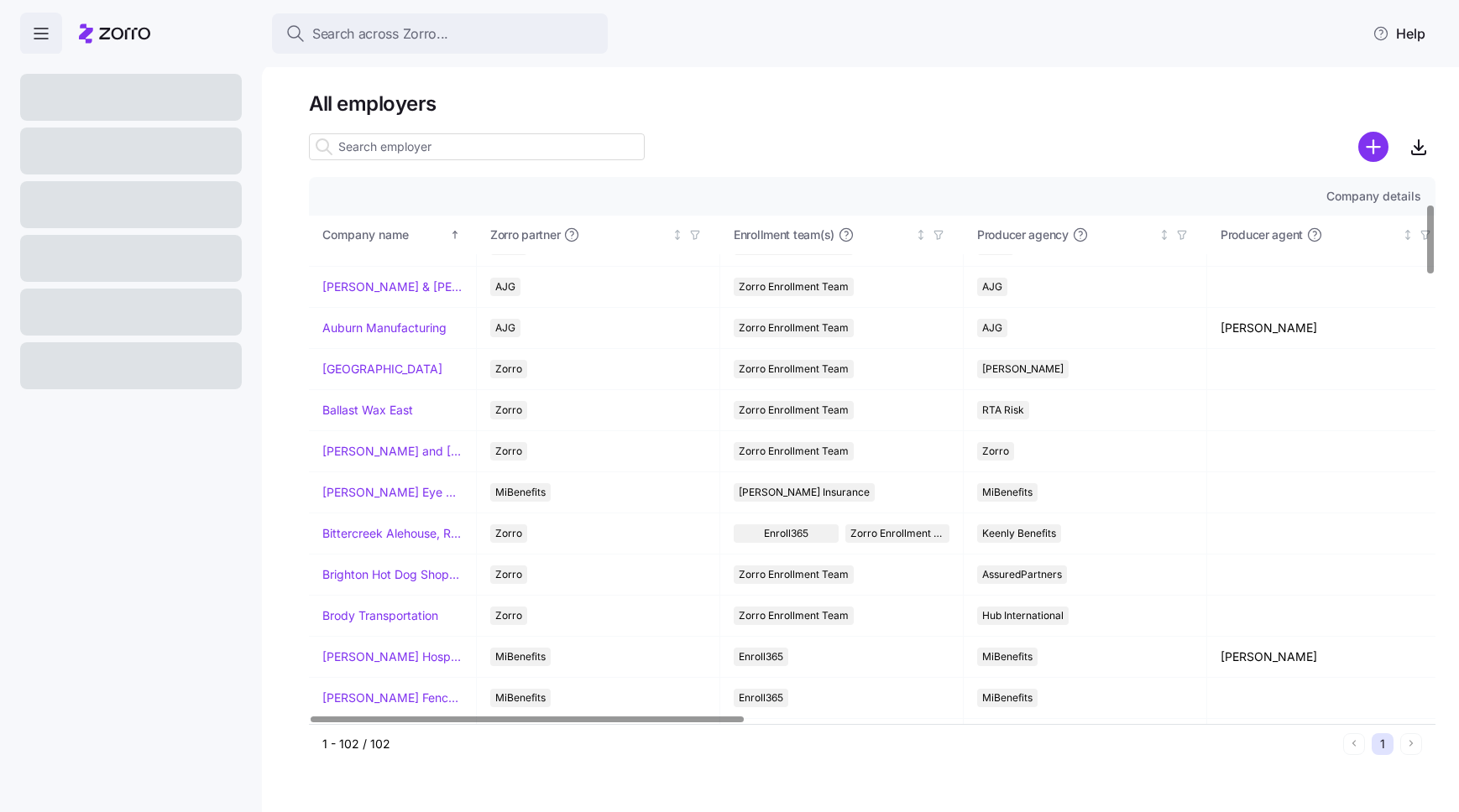
scroll to position [0, 0]
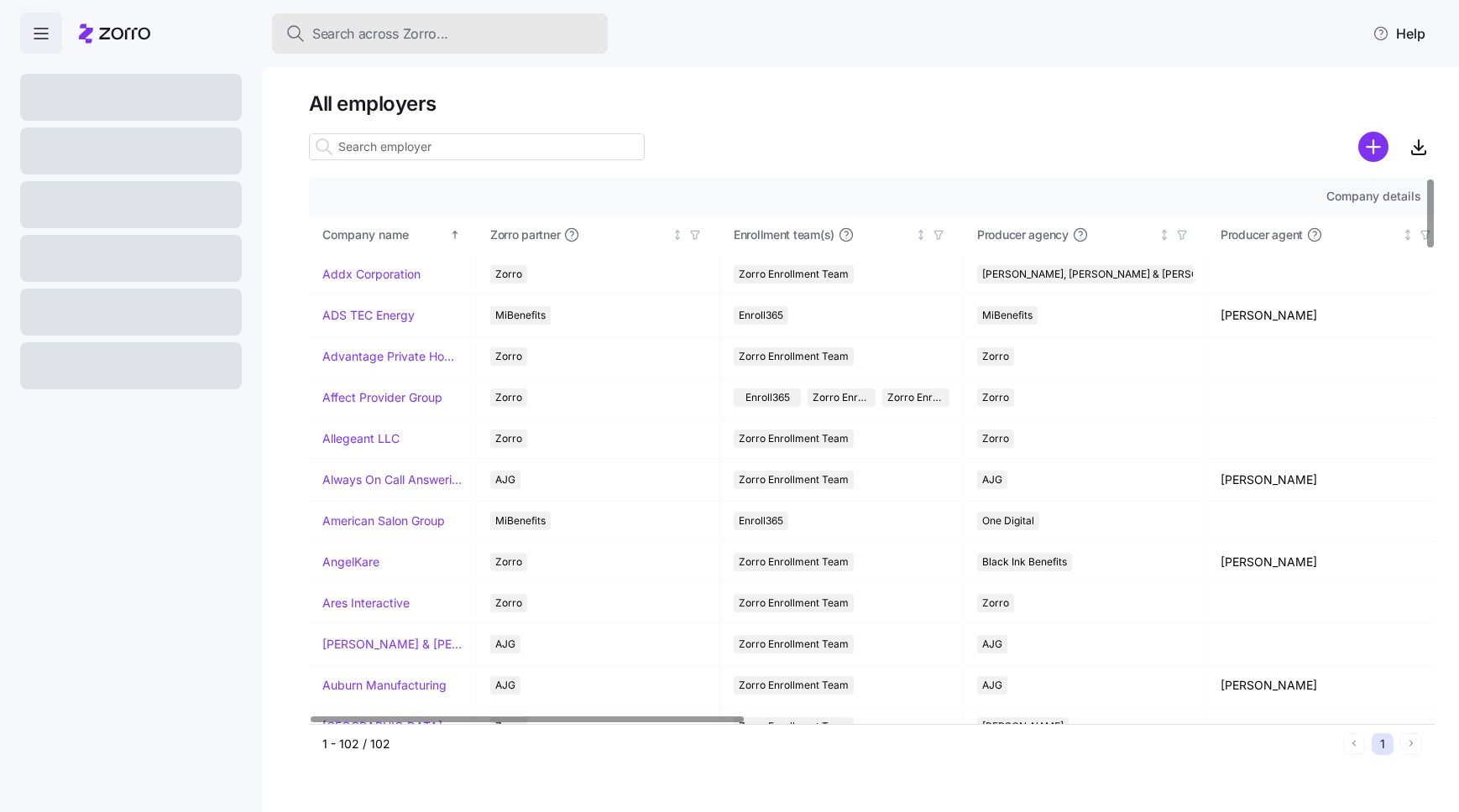
click at [333, 28] on span "Search across Zorro..." at bounding box center [380, 34] width 136 height 21
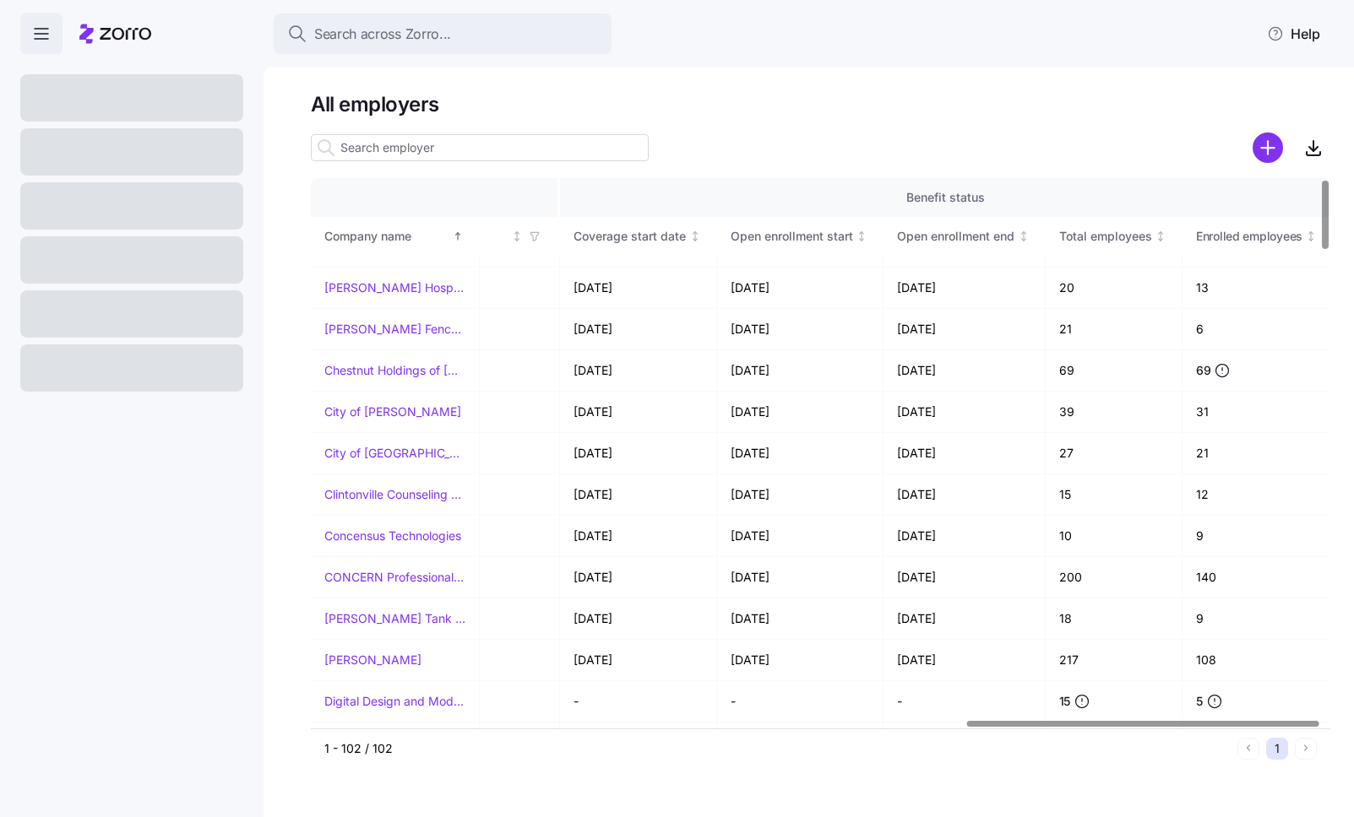
scroll to position [0, 1896]
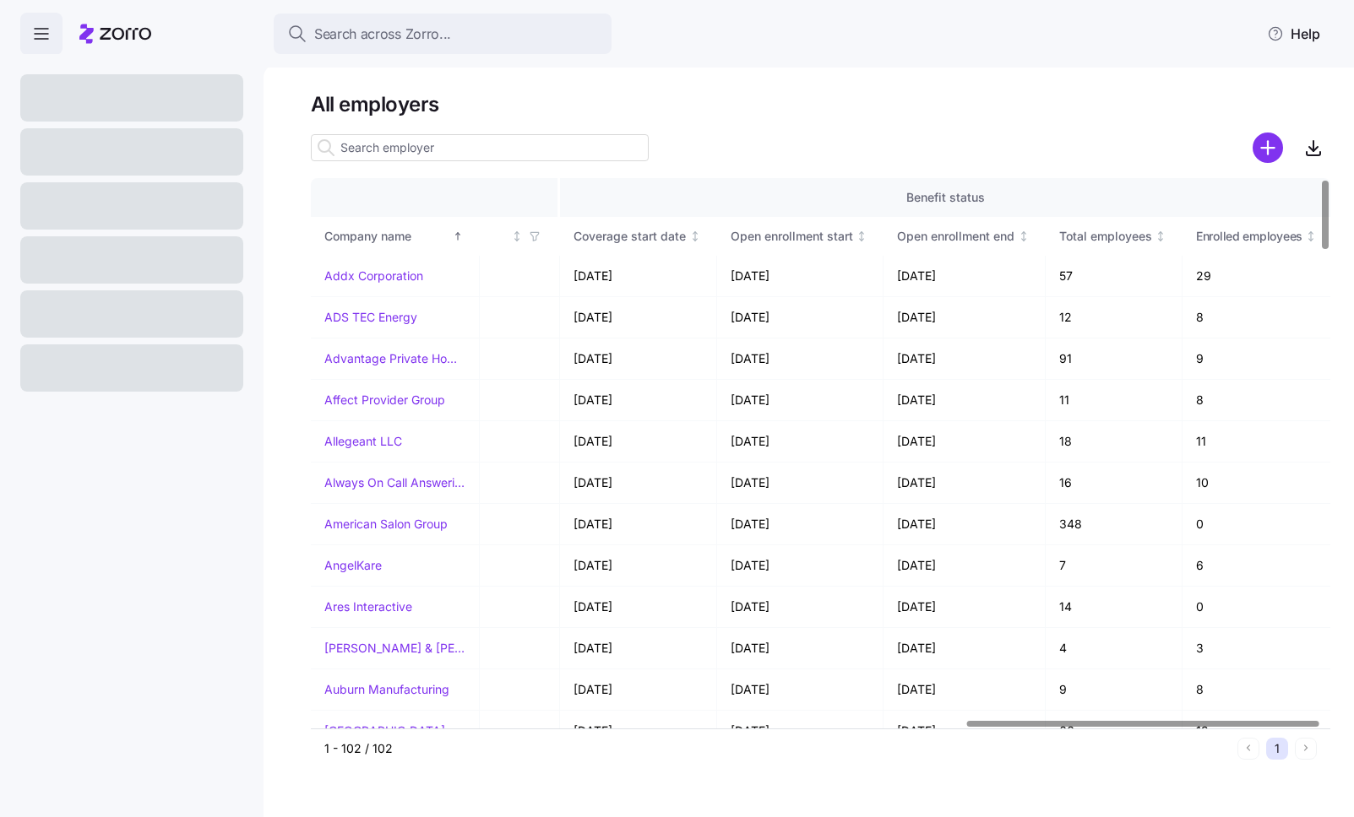
click at [427, 142] on input at bounding box center [480, 147] width 338 height 27
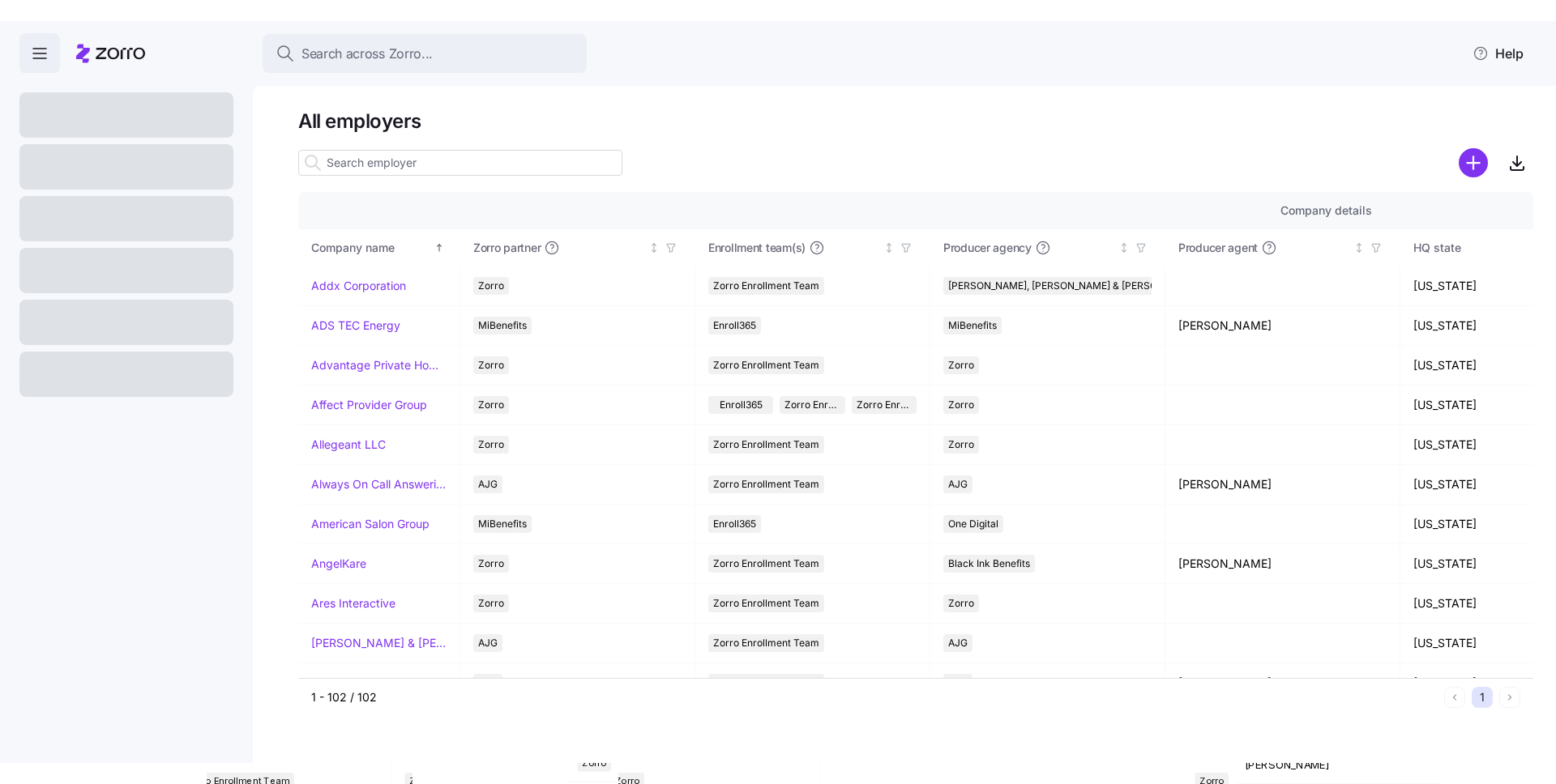
scroll to position [59, 0]
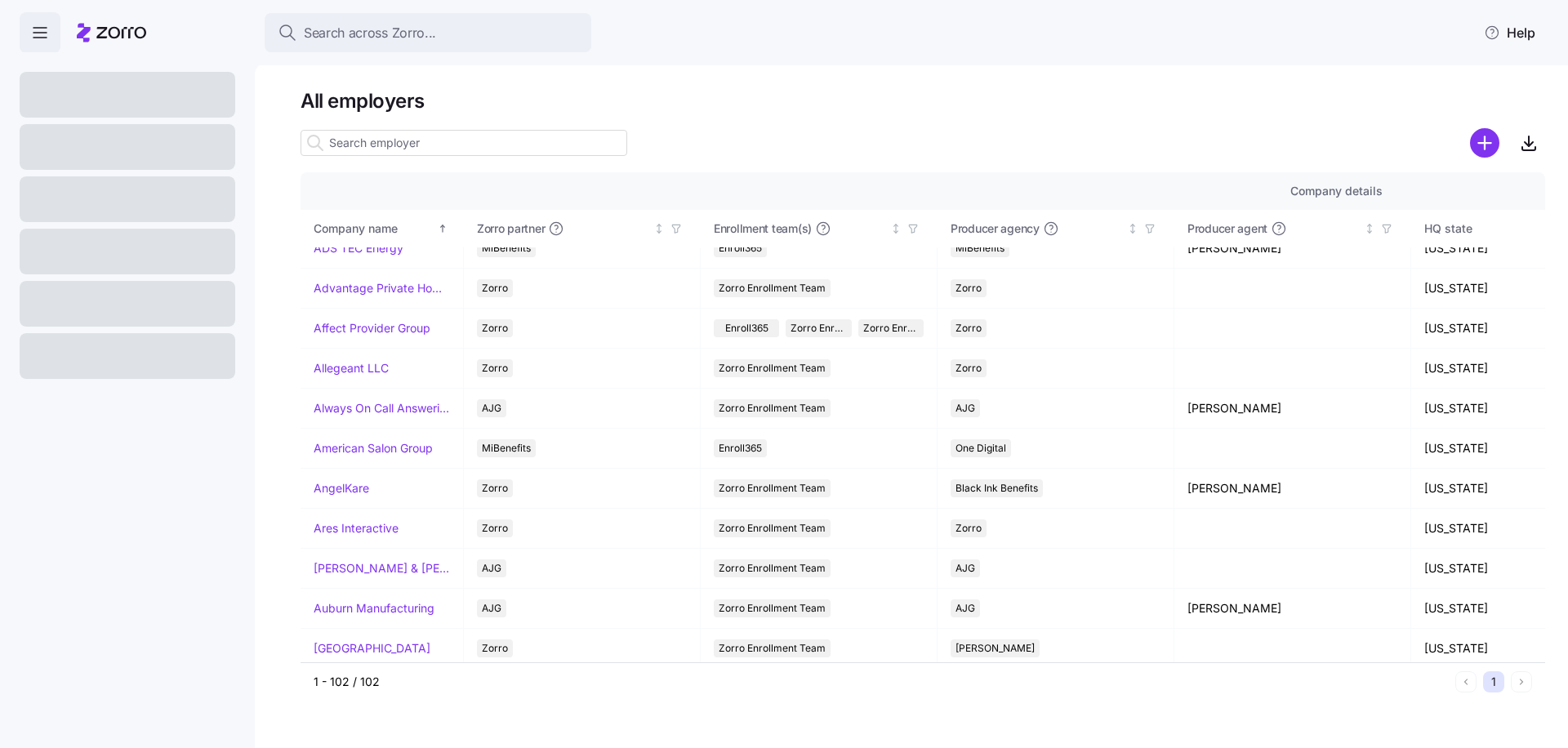
click at [40, 36] on icon "button" at bounding box center [40, 33] width 19 height 19
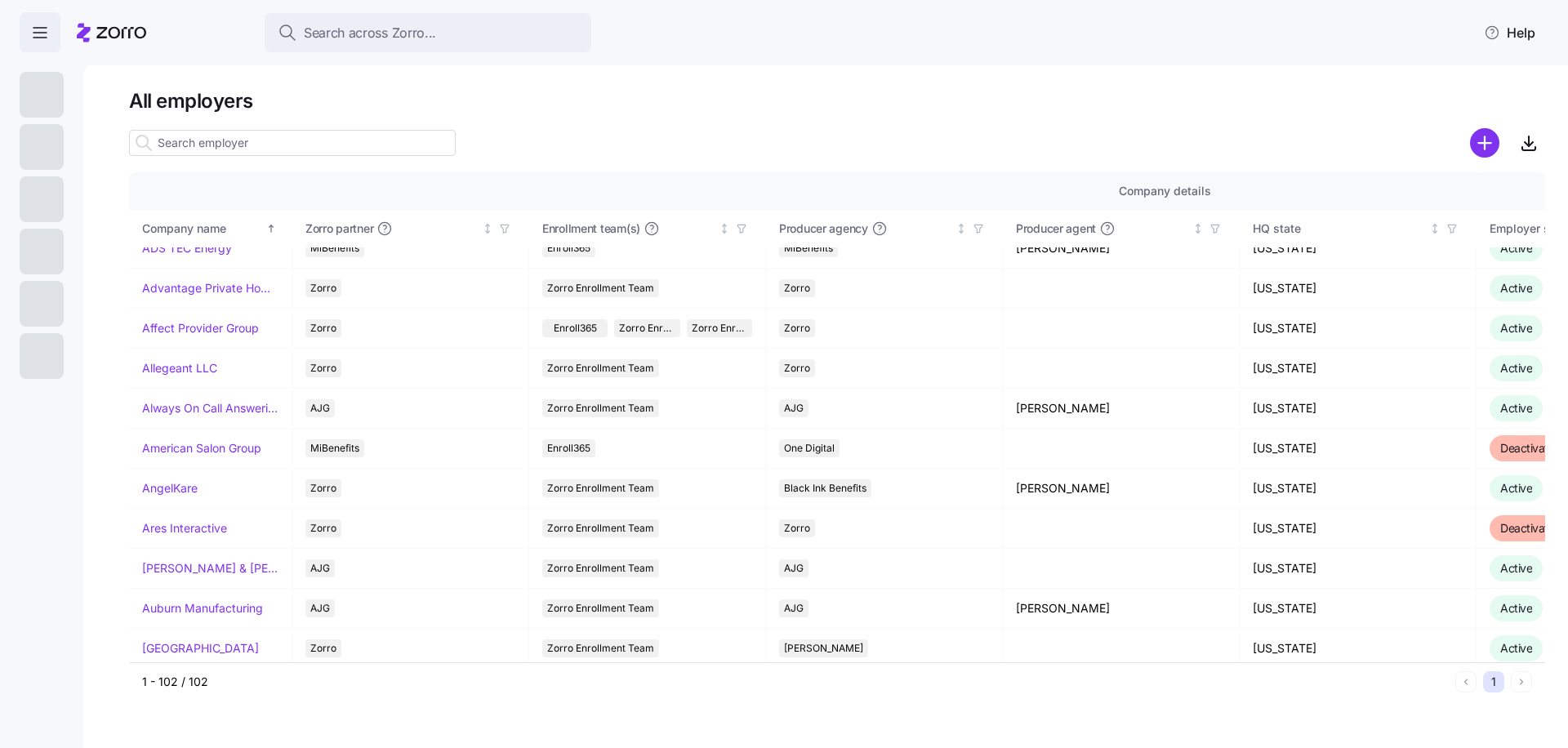
click at [39, 34] on icon "button" at bounding box center [40, 33] width 19 height 19
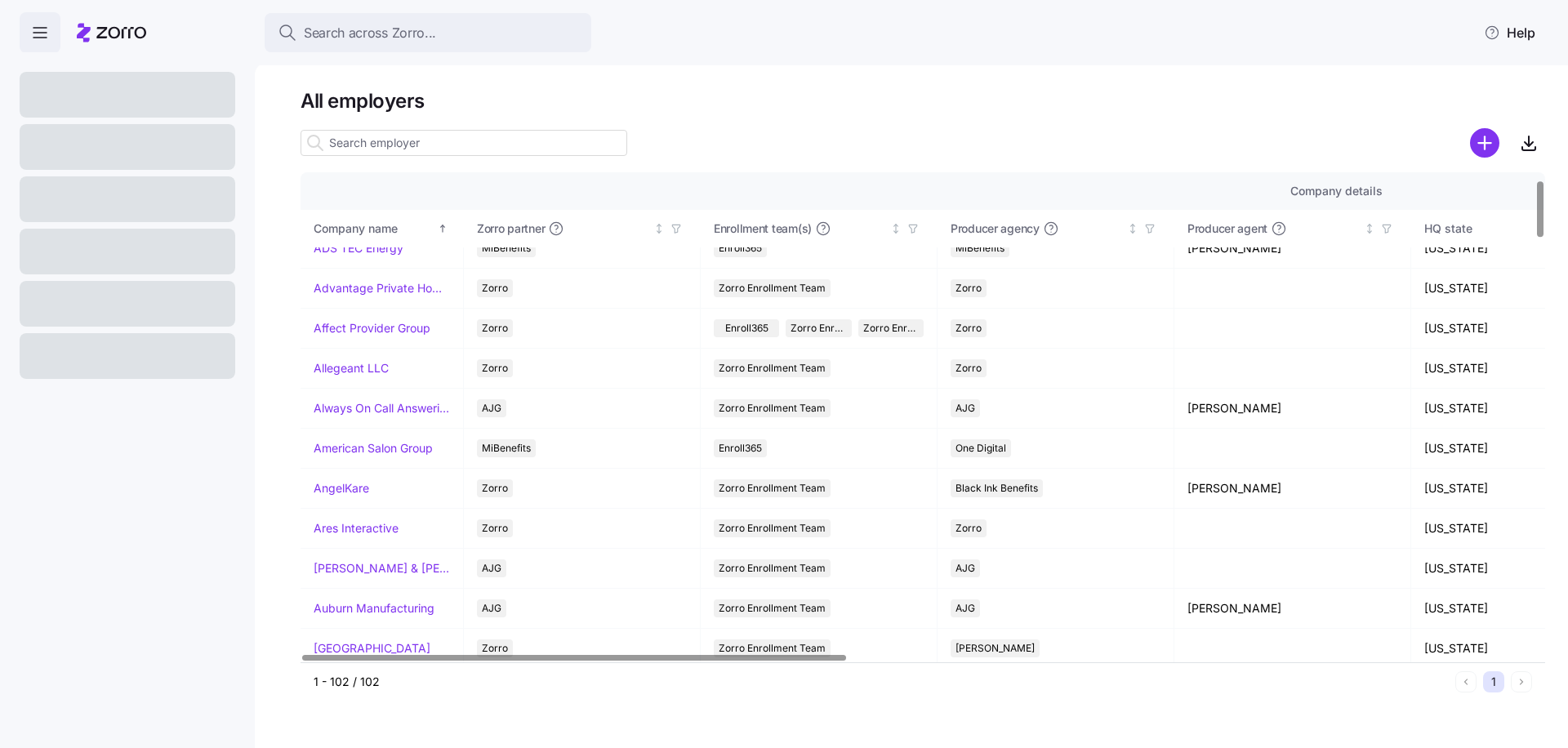
click at [399, 144] on input at bounding box center [464, 142] width 327 height 26
drag, startPoint x: 446, startPoint y: 139, endPoint x: 518, endPoint y: 139, distance: 72.0
click at [446, 139] on input at bounding box center [464, 142] width 327 height 26
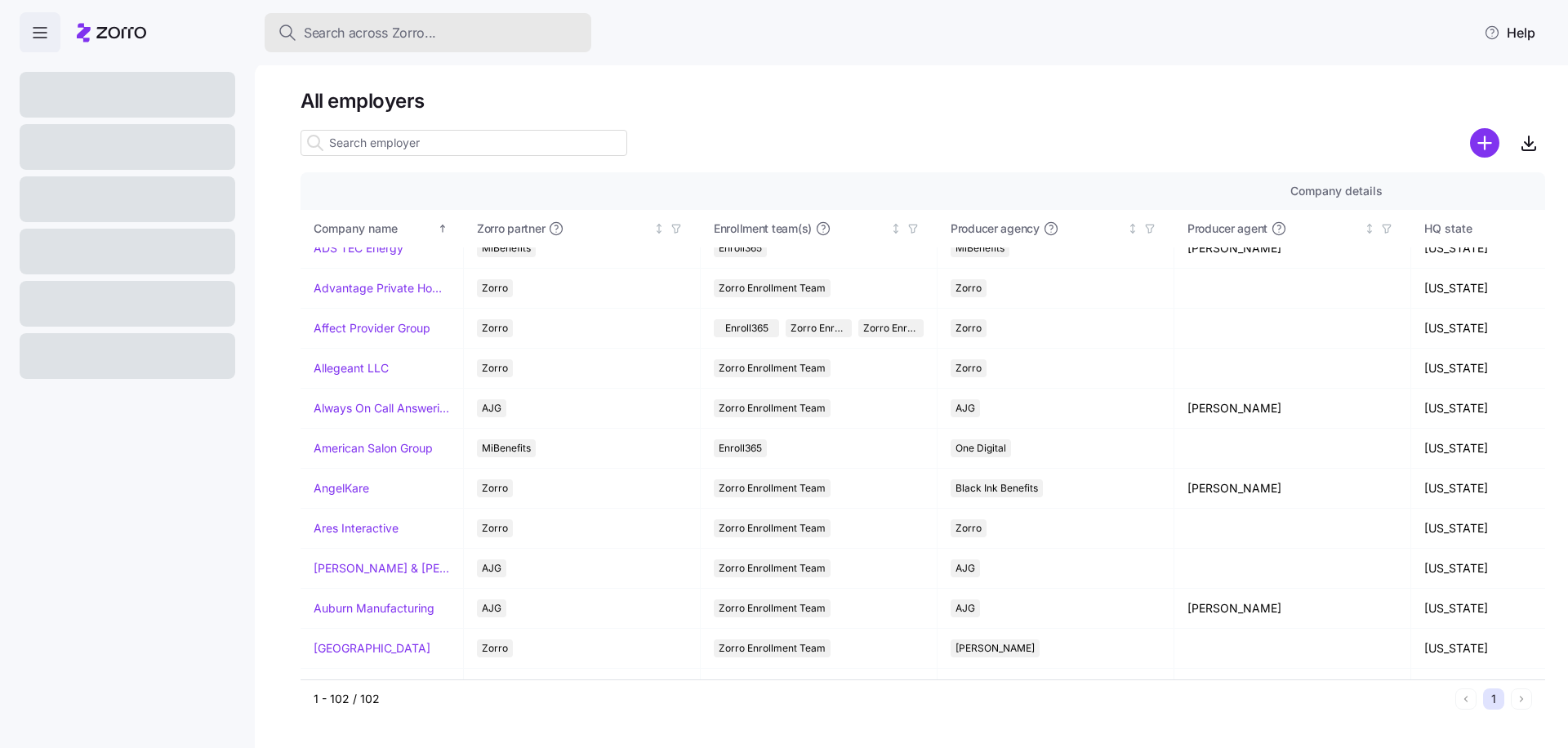
click at [301, 21] on button "Search across Zorro..." at bounding box center [429, 33] width 327 height 40
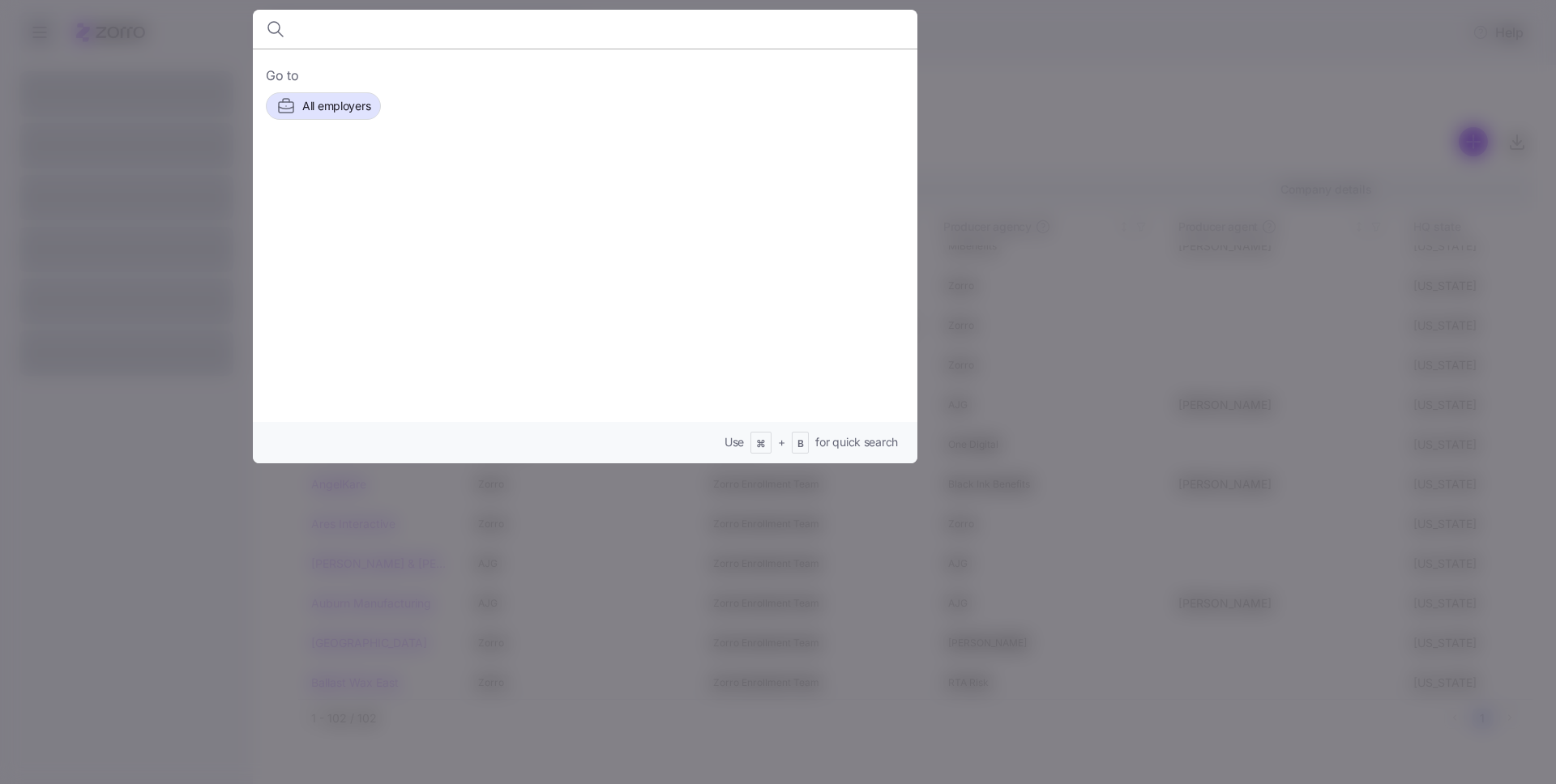
click at [109, 107] on div at bounding box center [778, 392] width 1556 height 784
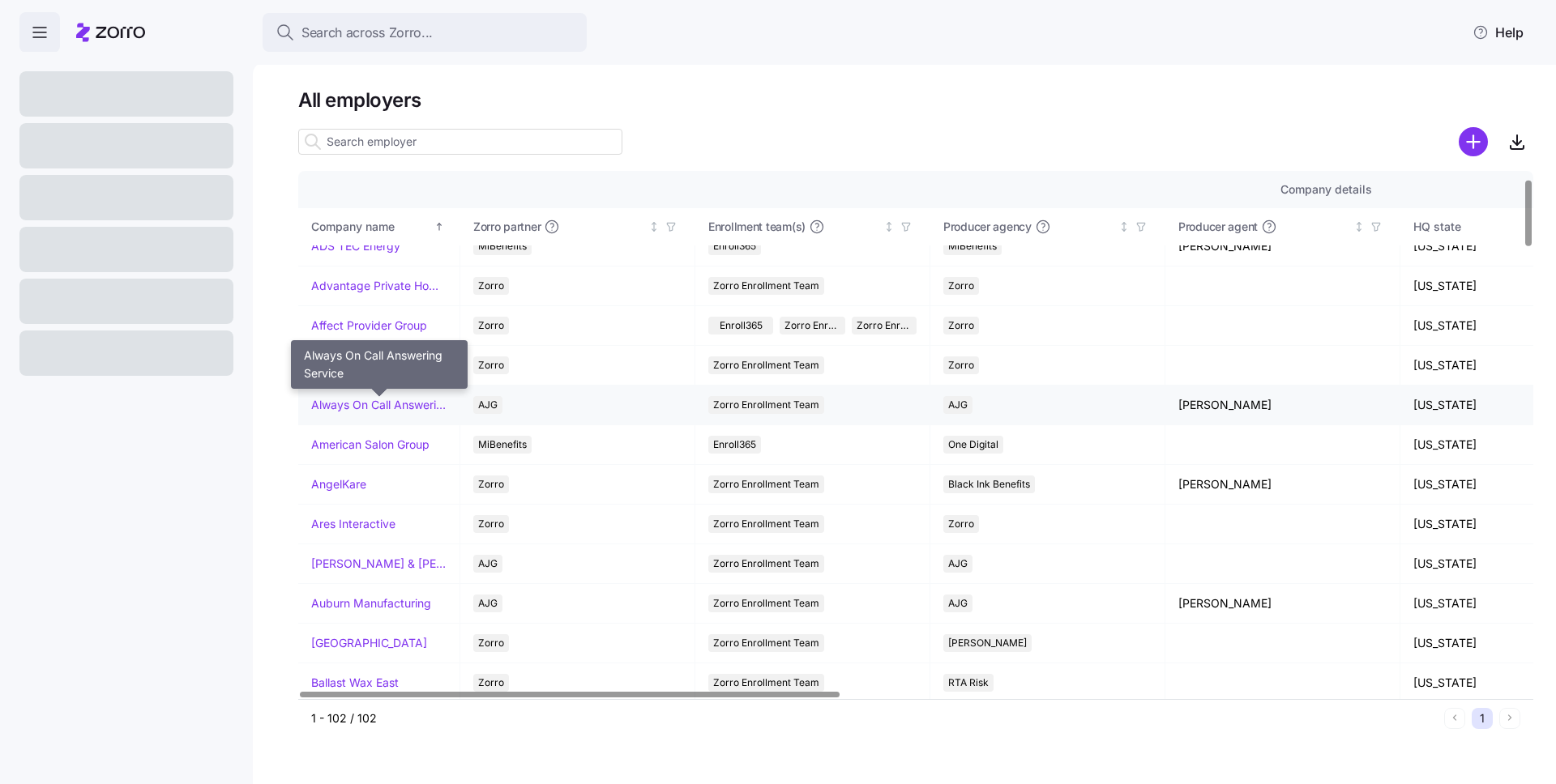
scroll to position [0, 0]
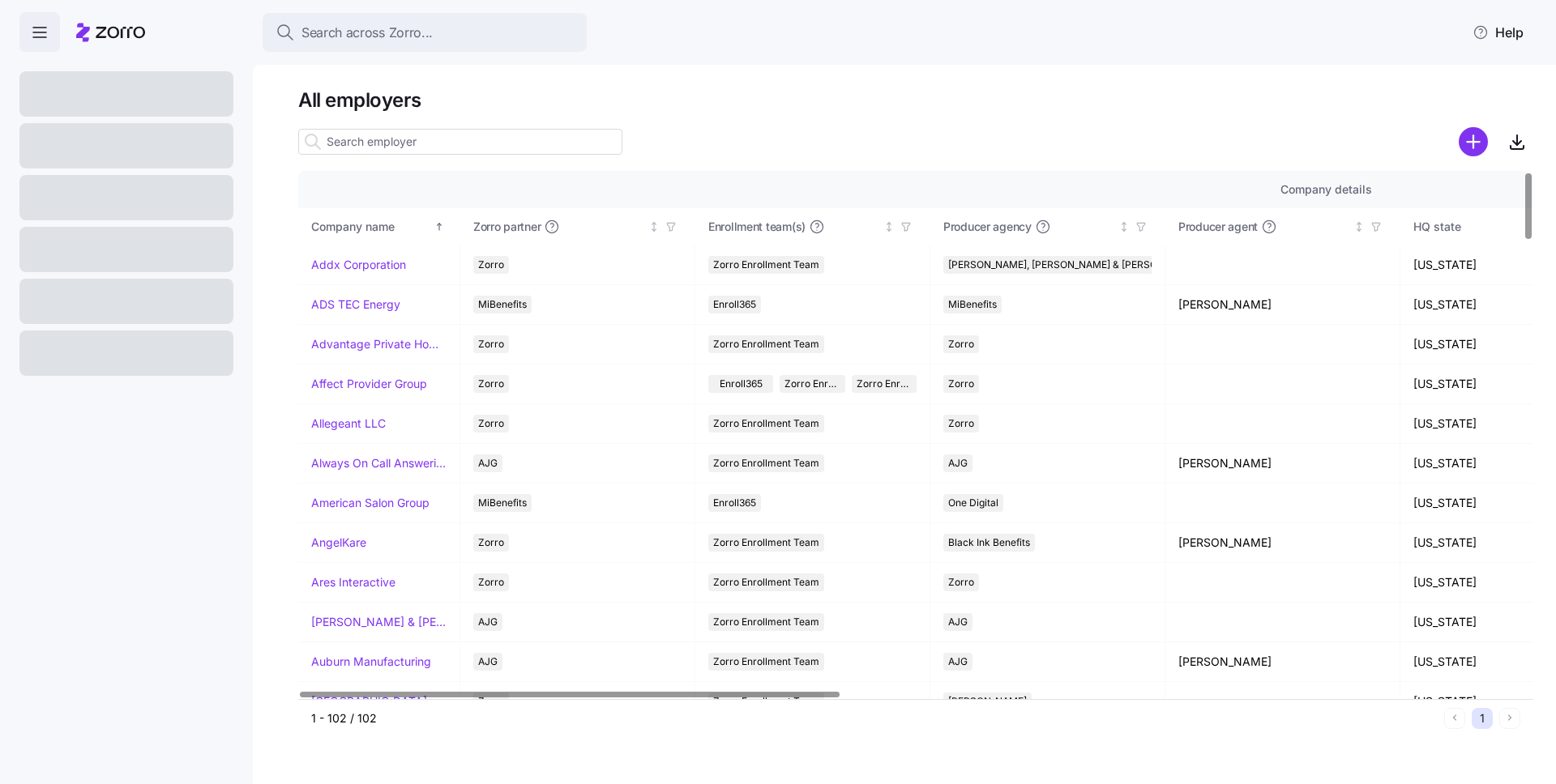
click at [40, 33] on icon "button" at bounding box center [39, 33] width 19 height 19
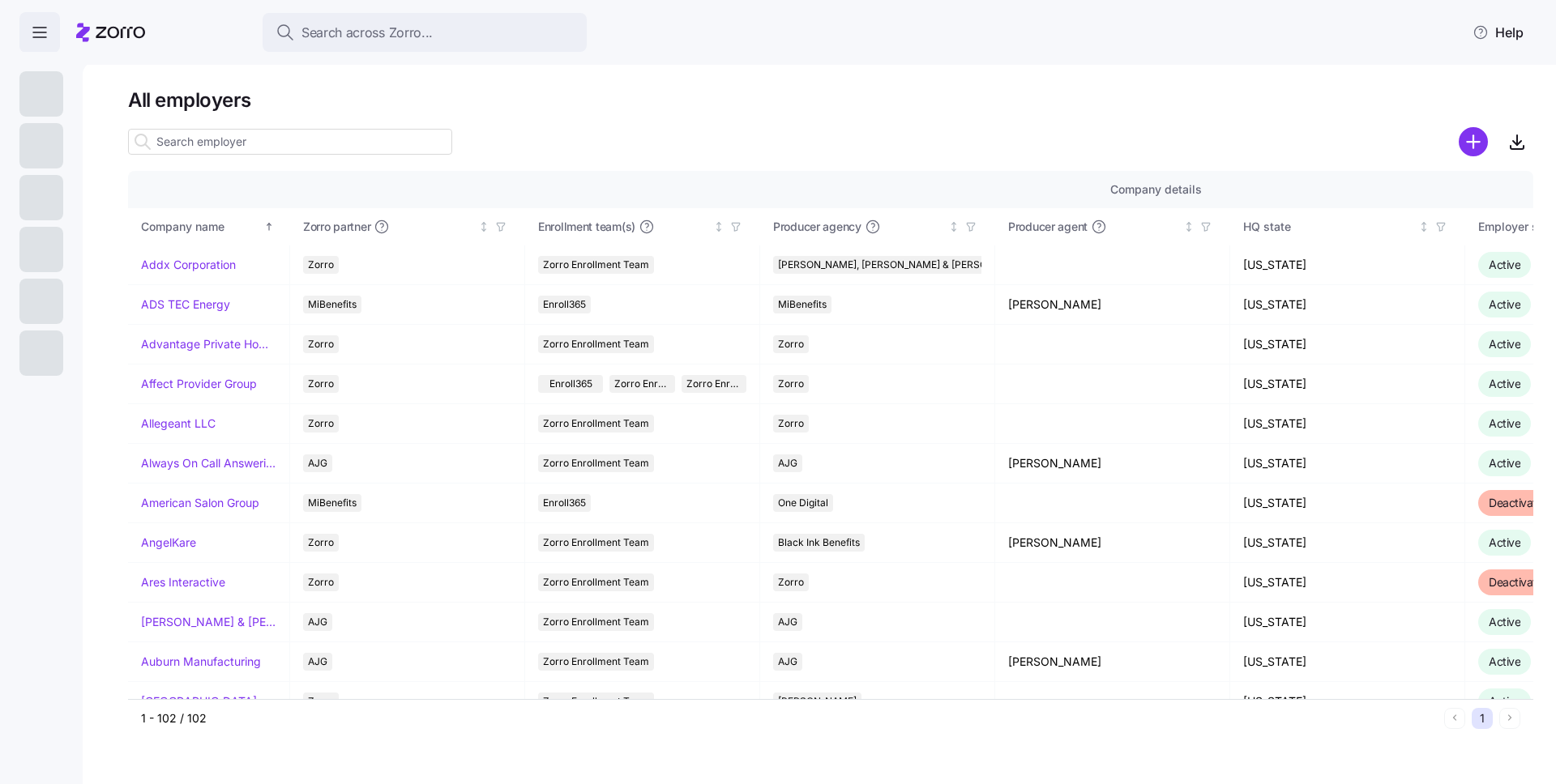
click at [36, 35] on icon "button" at bounding box center [39, 33] width 19 height 19
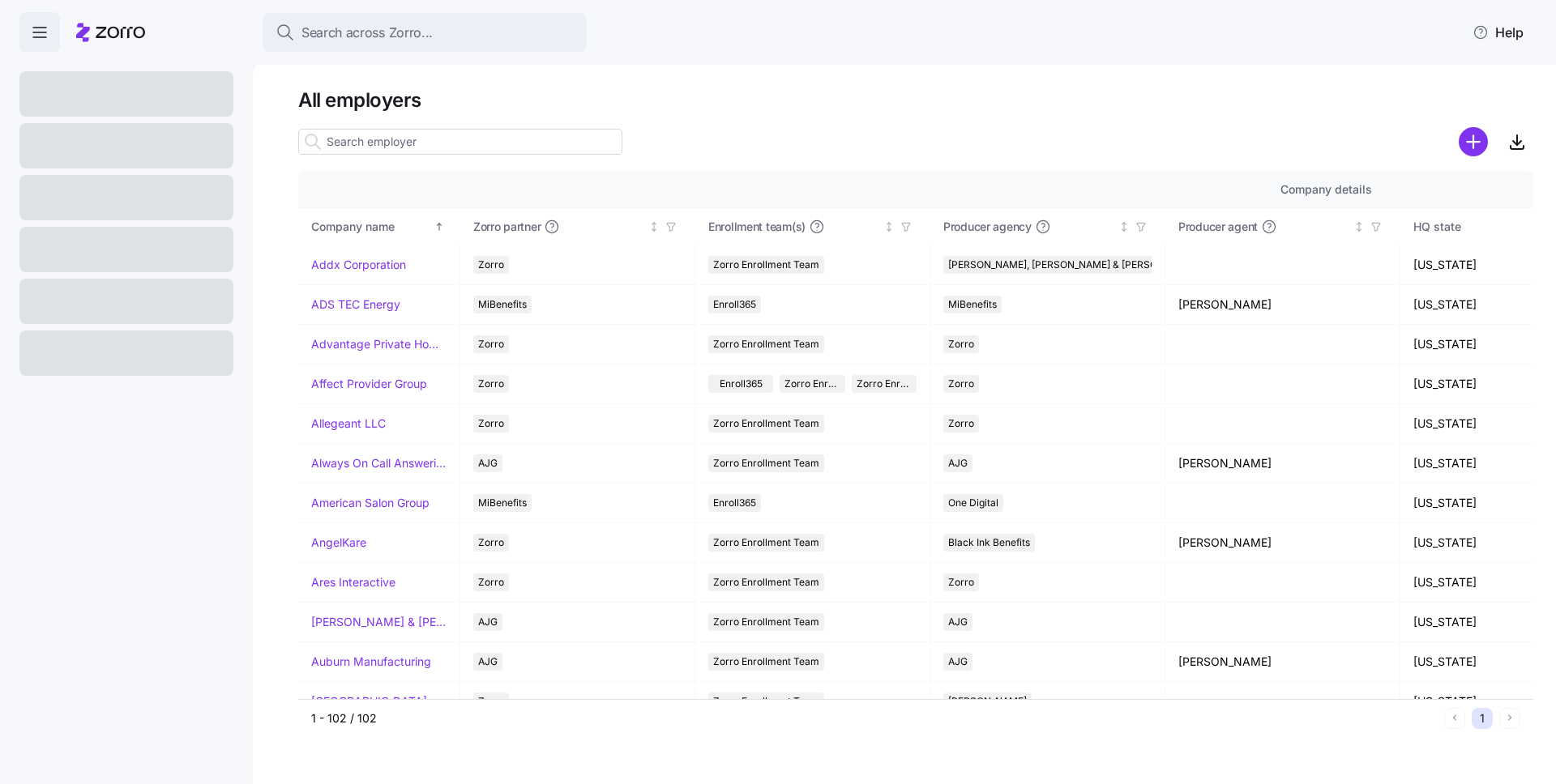
click at [360, 143] on input at bounding box center [461, 141] width 324 height 26
drag, startPoint x: 491, startPoint y: 140, endPoint x: 483, endPoint y: 129, distance: 13.6
click at [491, 140] on input at bounding box center [461, 141] width 324 height 26
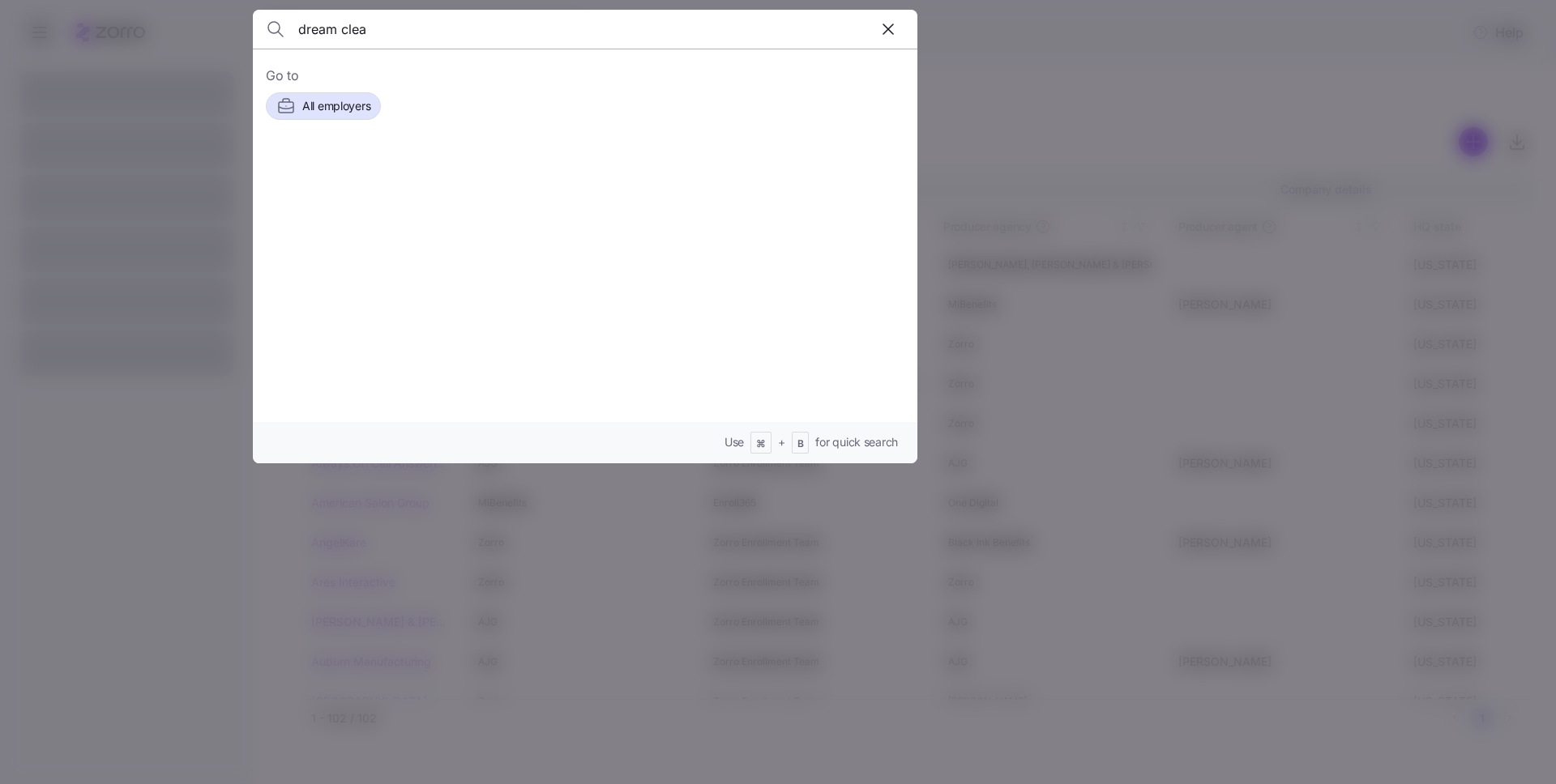
type input "dream clean"
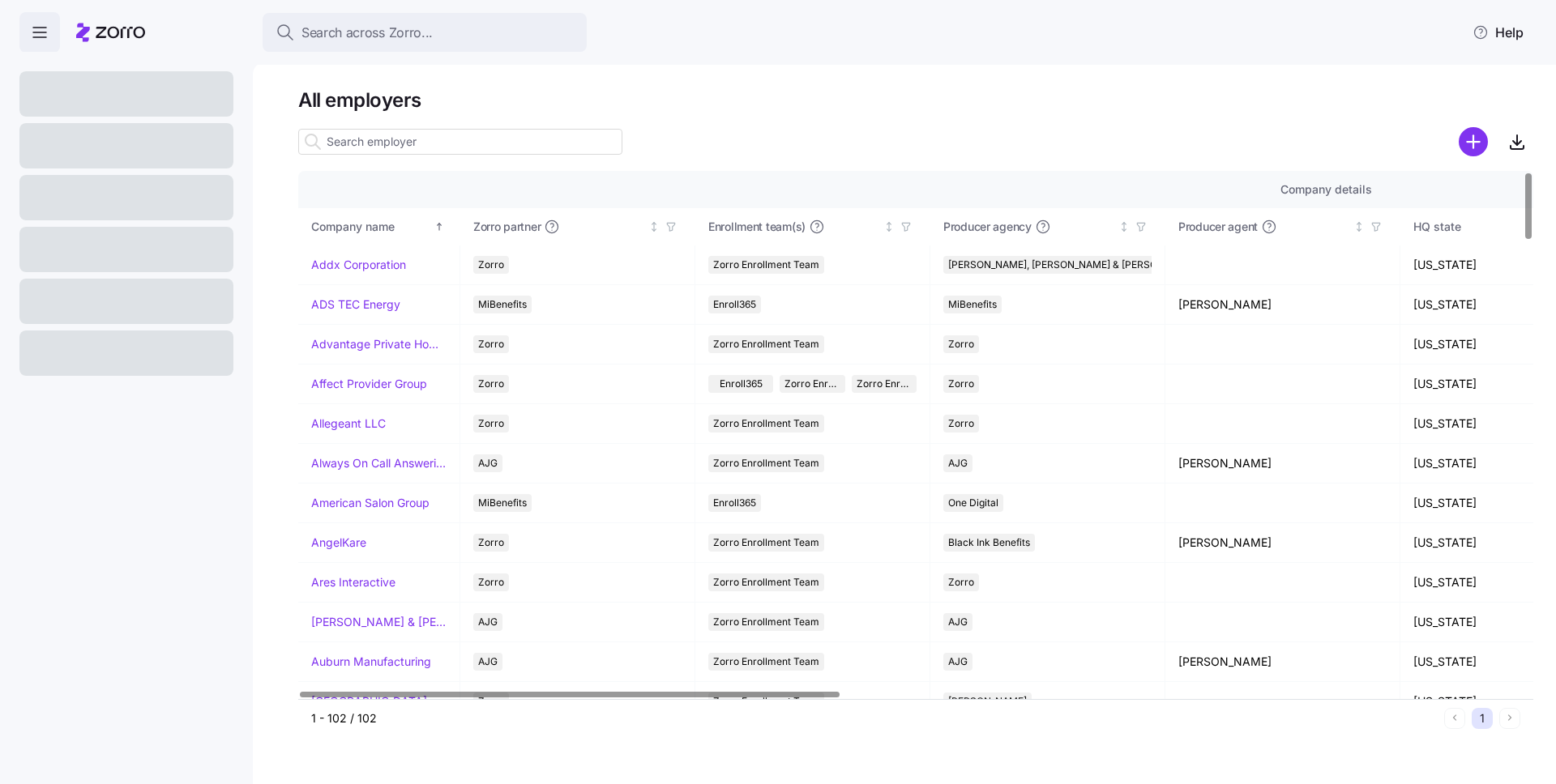
click at [269, 458] on div "All employers Company details Benefit status Company name Zorro partner Enrollm…" at bounding box center [904, 422] width 1304 height 723
click at [419, 143] on input at bounding box center [461, 141] width 324 height 26
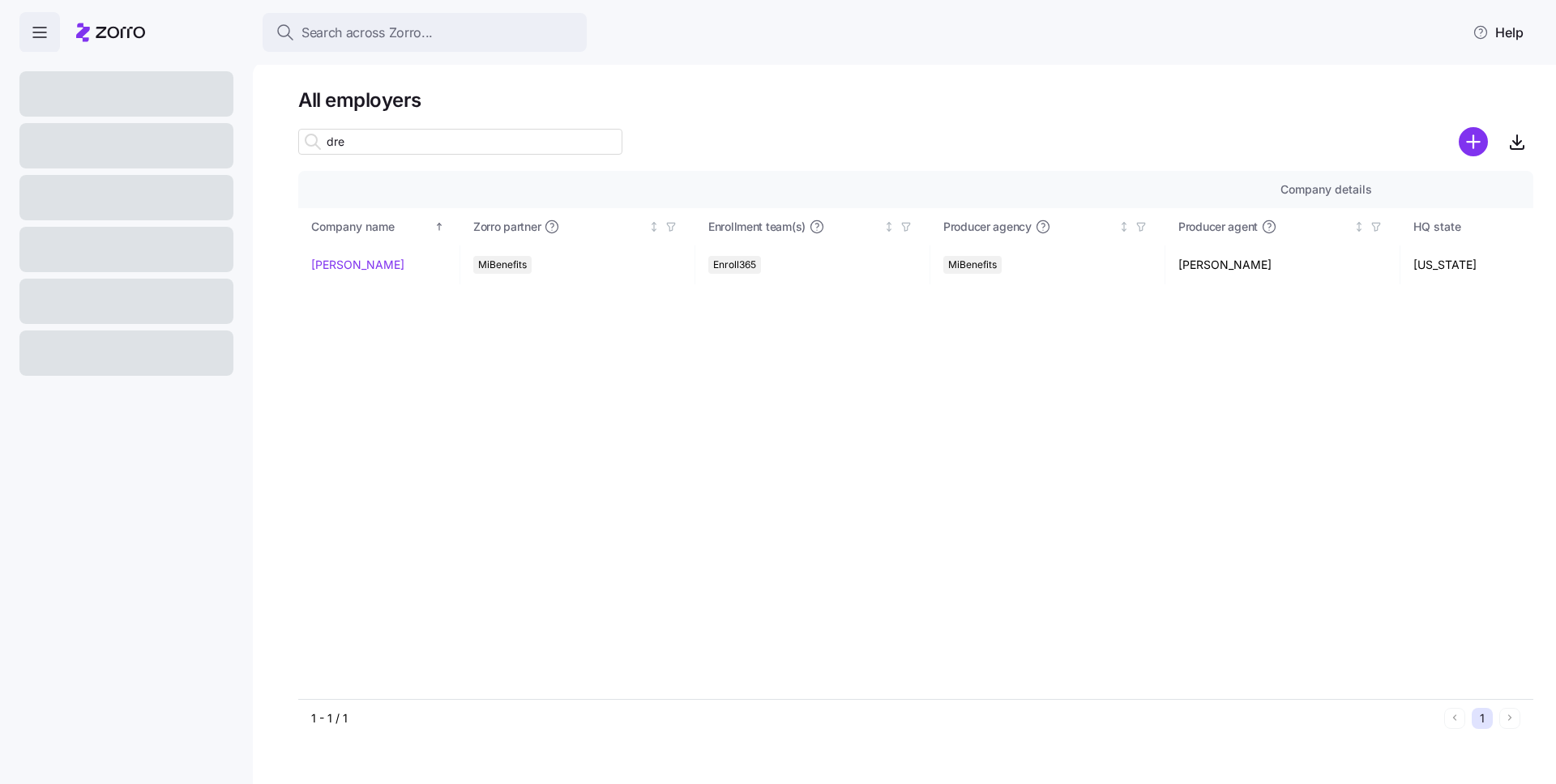
type input "drea"
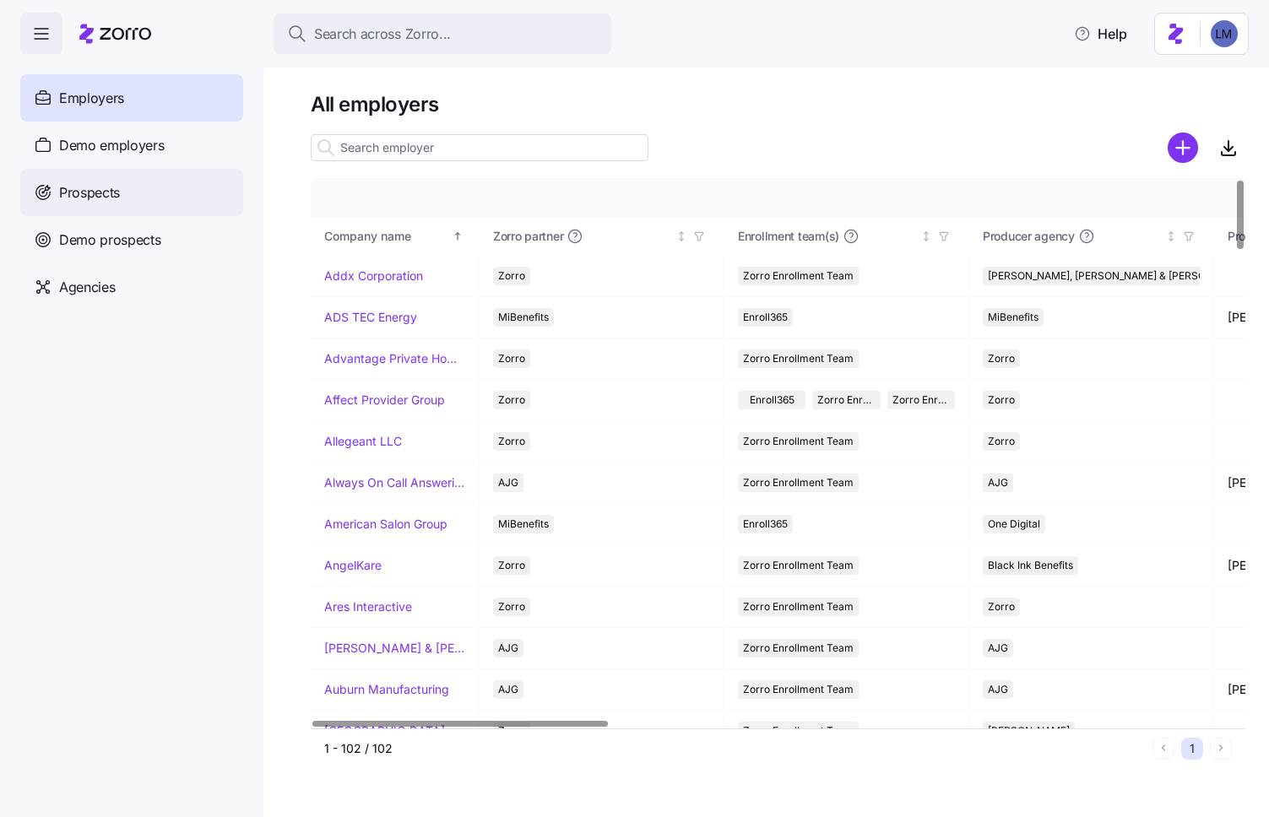
click at [100, 191] on span "Prospects" at bounding box center [89, 192] width 61 height 21
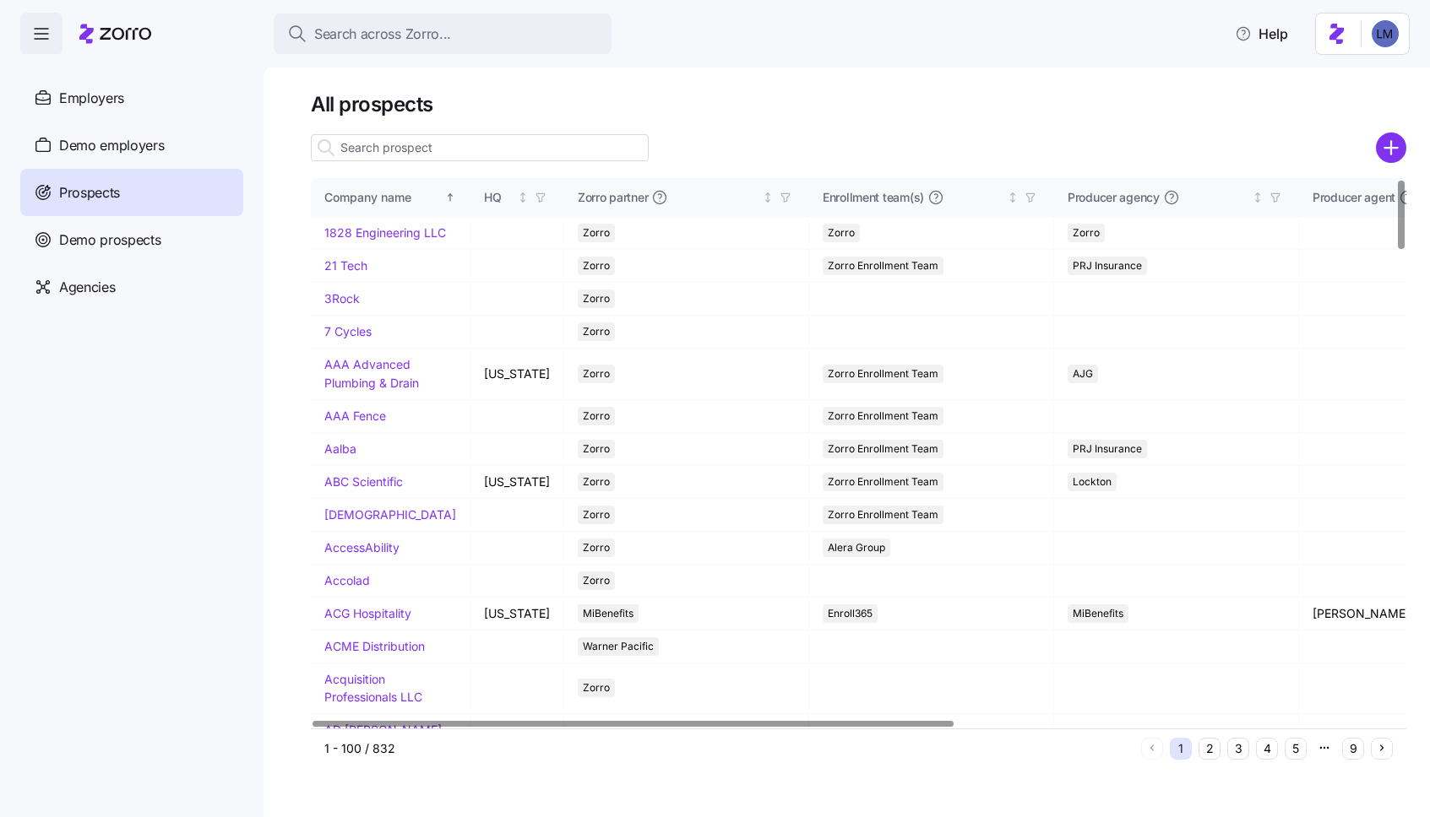
click at [428, 151] on input at bounding box center [480, 147] width 338 height 27
type input "dream clean"
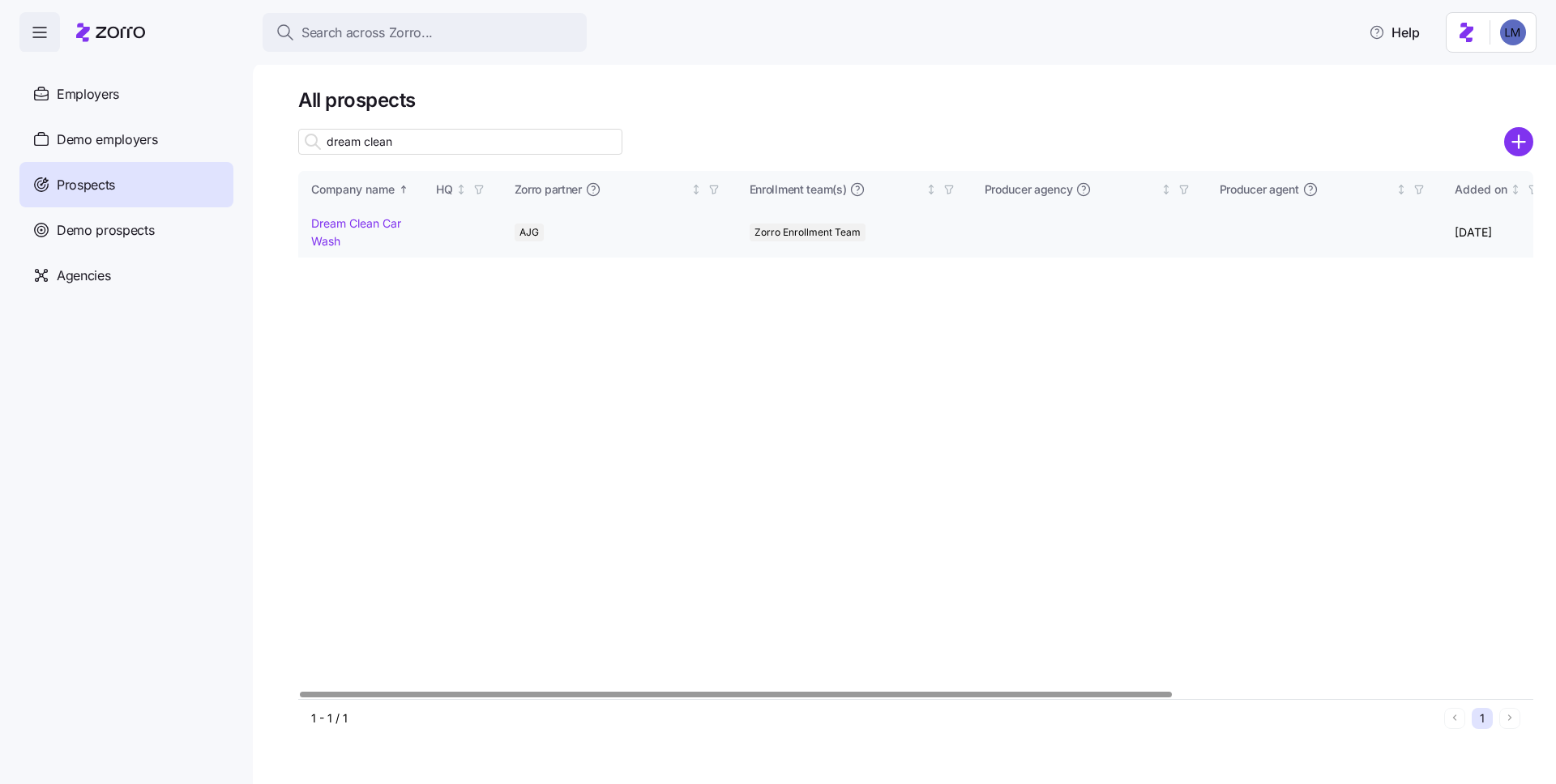
click at [361, 221] on link "Dream Clean Car Wash" at bounding box center [356, 231] width 90 height 32
drag, startPoint x: 324, startPoint y: 227, endPoint x: 98, endPoint y: 143, distance: 241.1
click at [324, 227] on link "Dream Clean Car Wash" at bounding box center [356, 231] width 90 height 32
click at [396, 141] on input "dream clean" at bounding box center [461, 141] width 324 height 26
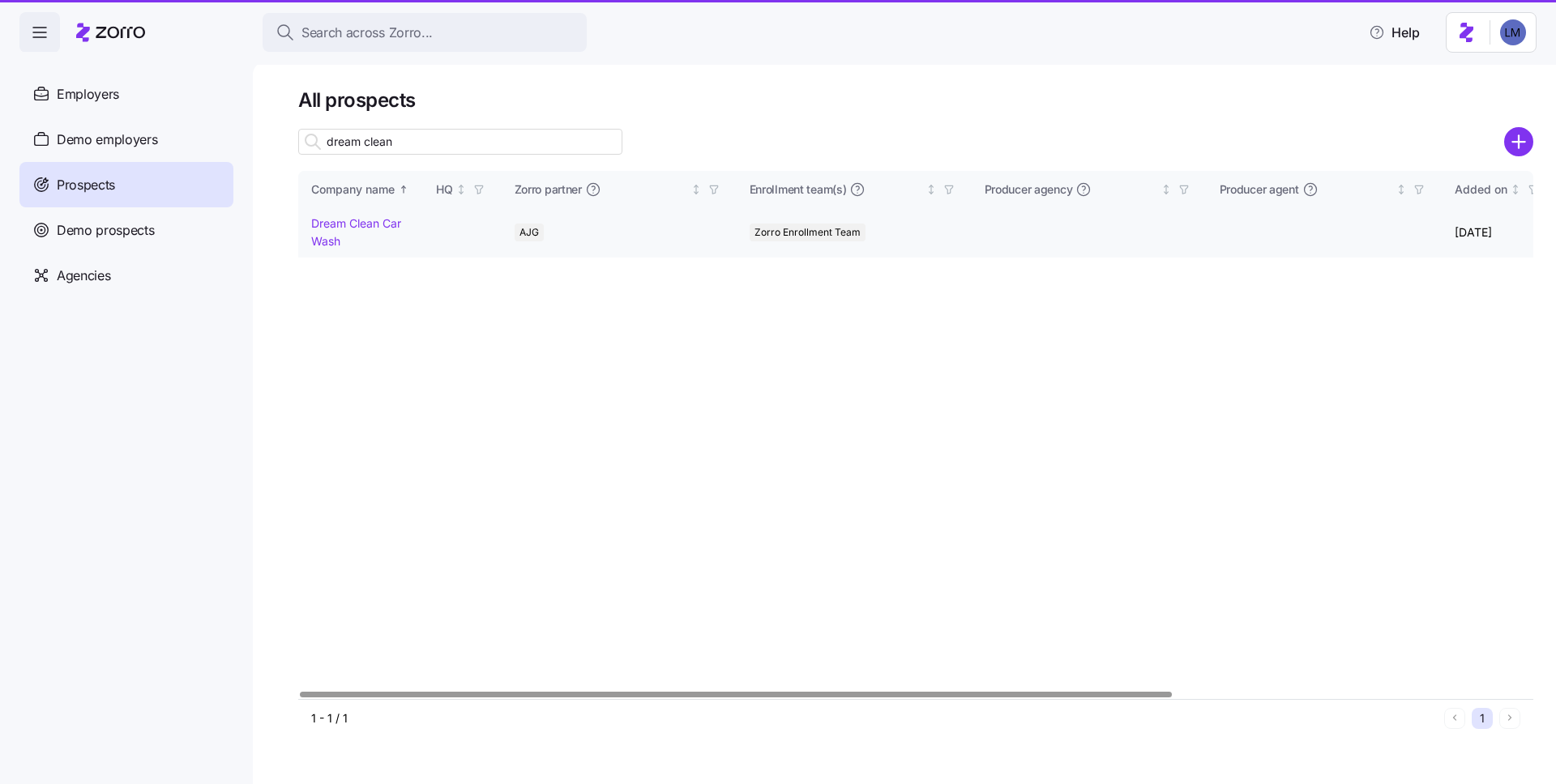
click at [354, 223] on link "Dream Clean Car Wash" at bounding box center [356, 231] width 90 height 32
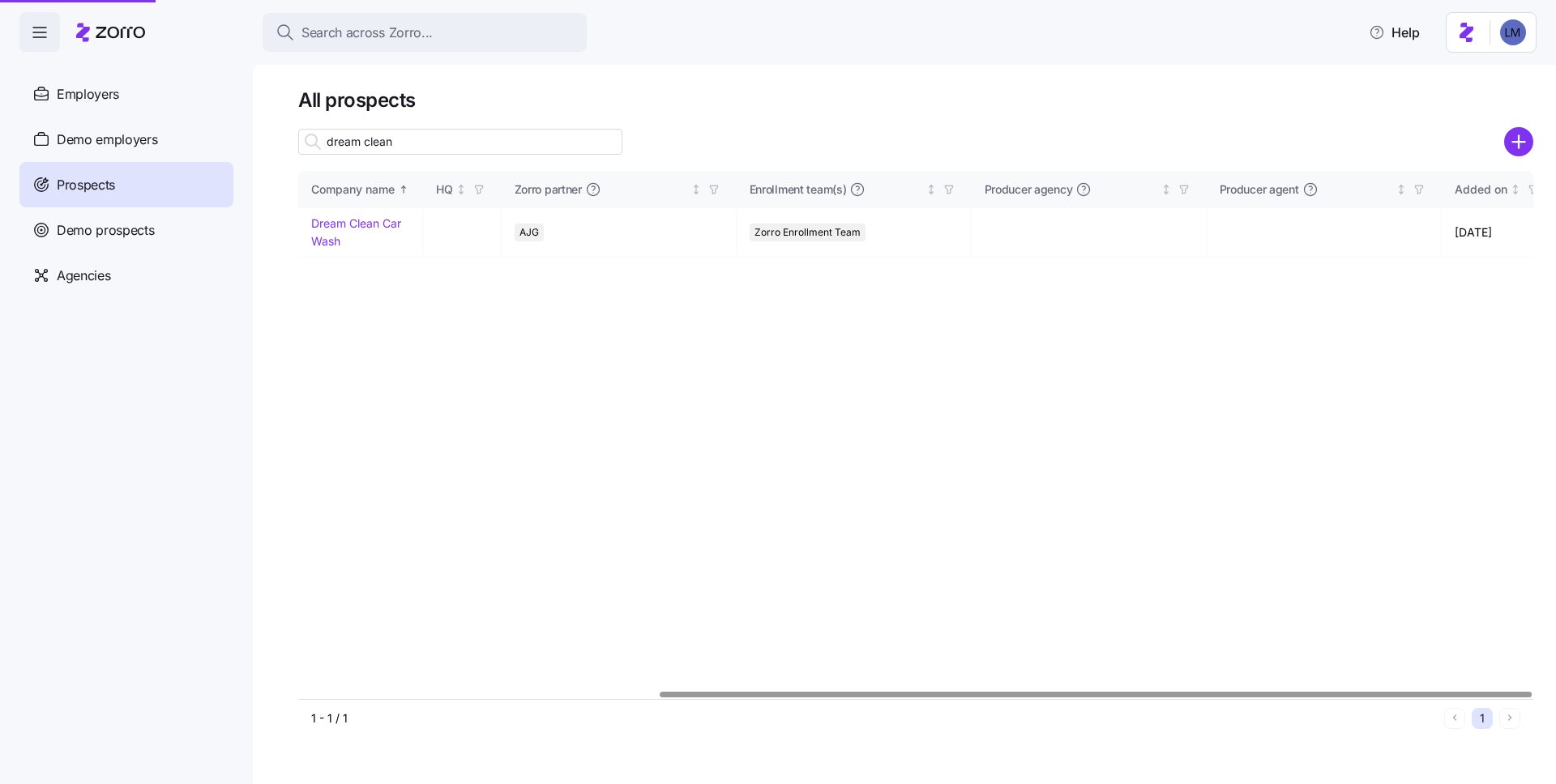
scroll to position [0, 510]
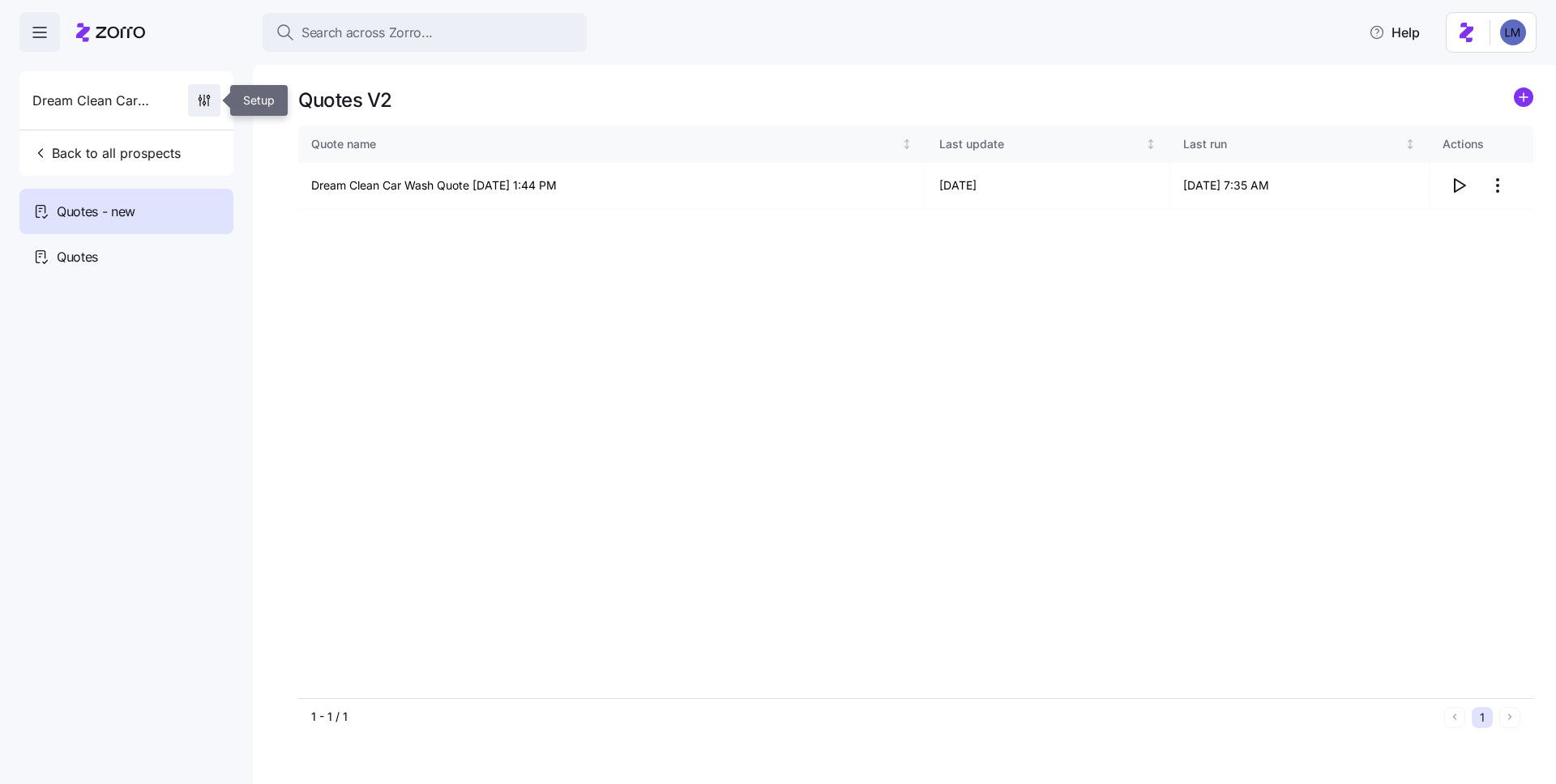
click at [206, 102] on icon "button" at bounding box center [203, 100] width 16 height 16
